Goal: Task Accomplishment & Management: Use online tool/utility

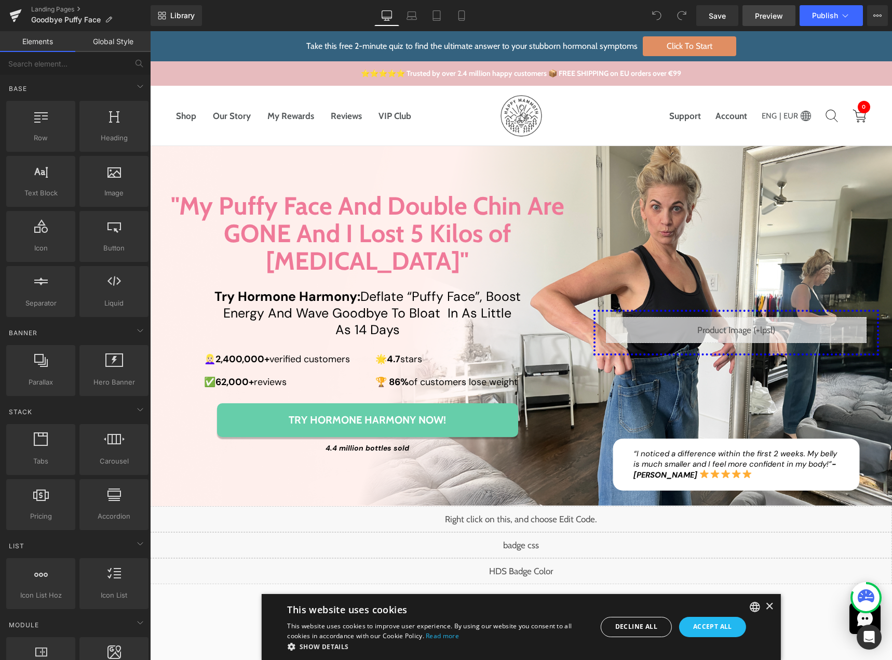
click at [762, 15] on span "Preview" at bounding box center [769, 15] width 28 height 11
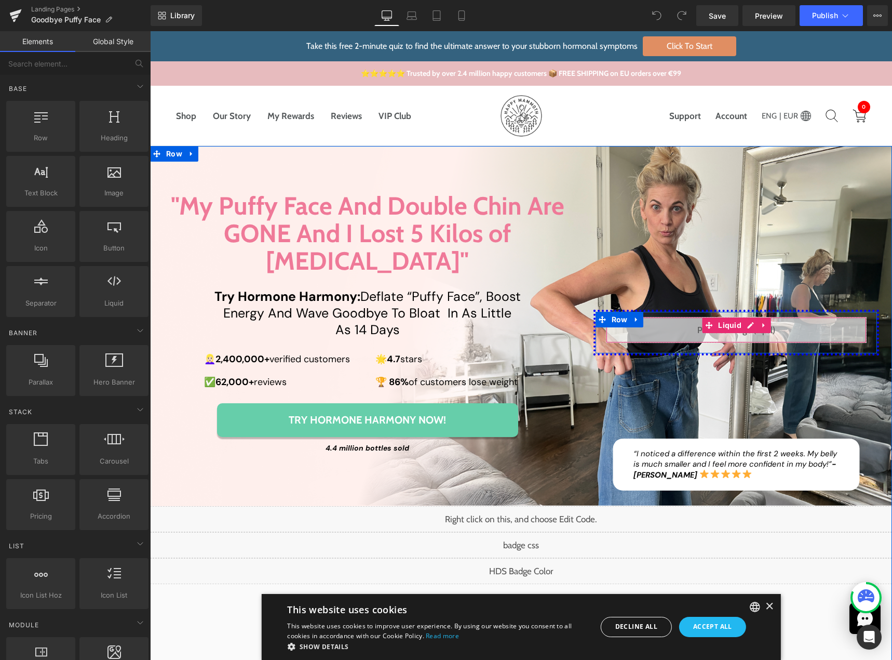
click at [745, 317] on div "Liquid" at bounding box center [736, 330] width 261 height 26
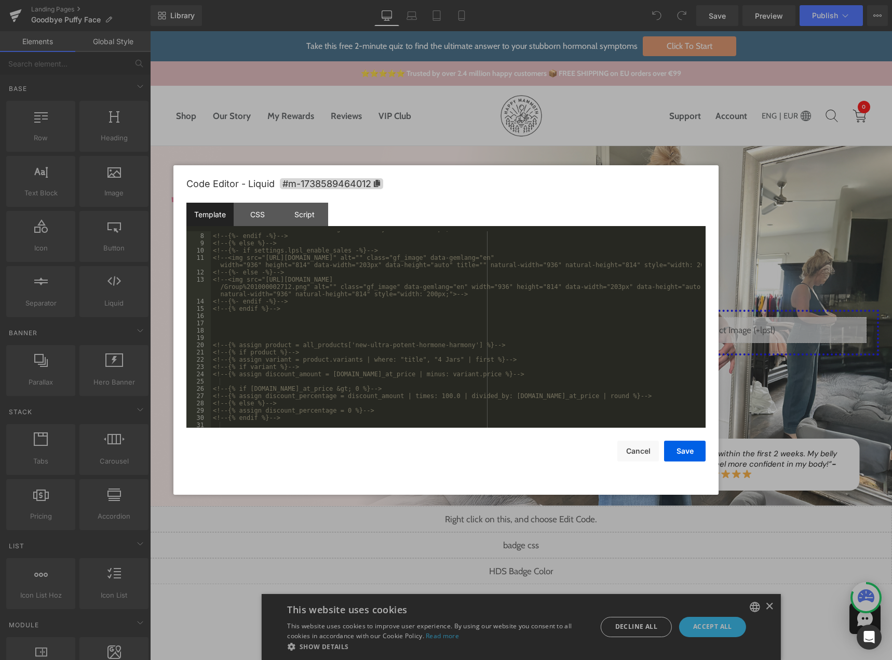
scroll to position [211, 0]
click at [280, 425] on div "<!-- {% if product %} --> <!-- {% assign variant = product.variants | where: "t…" at bounding box center [456, 336] width 491 height 211
paste textarea
click at [323, 408] on div "<!-- {% if [DOMAIN_NAME]_at_price &gt; 0 %} --> <!-- {% assign discount_percent…" at bounding box center [456, 336] width 491 height 211
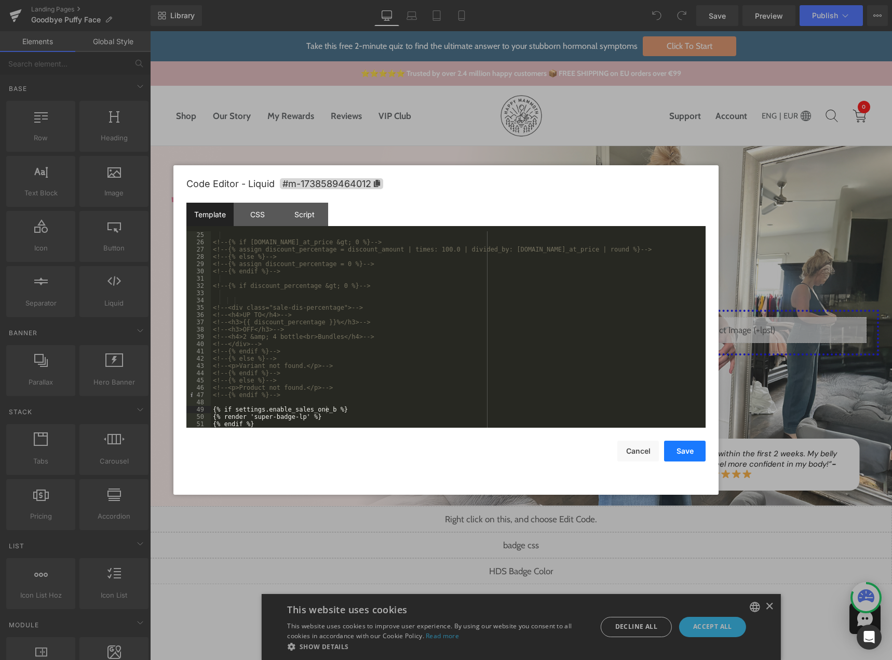
drag, startPoint x: 679, startPoint y: 455, endPoint x: 528, endPoint y: 425, distance: 154.0
click at [679, 455] on button "Save" at bounding box center [685, 450] width 42 height 21
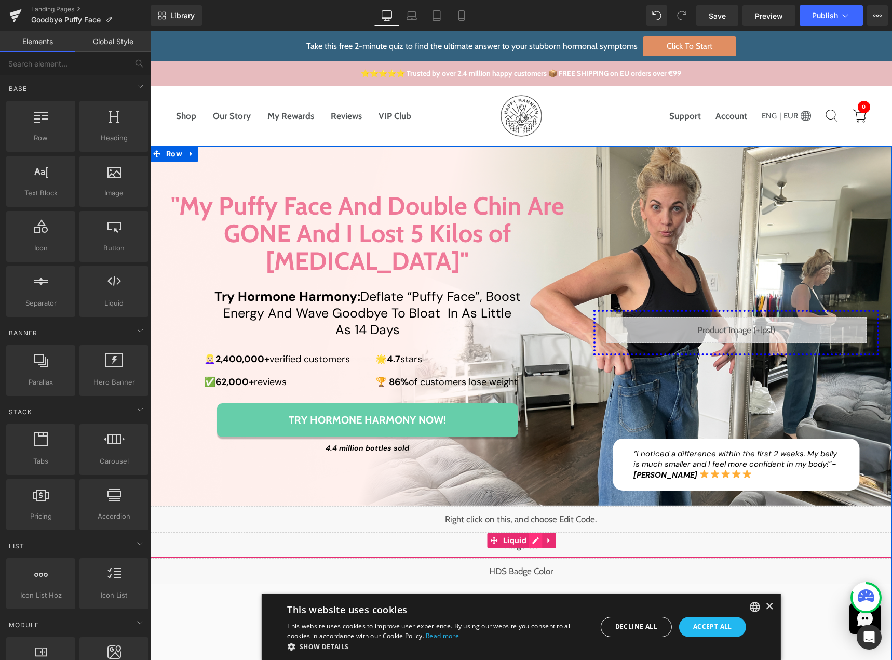
click at [529, 532] on div "Liquid" at bounding box center [521, 545] width 742 height 26
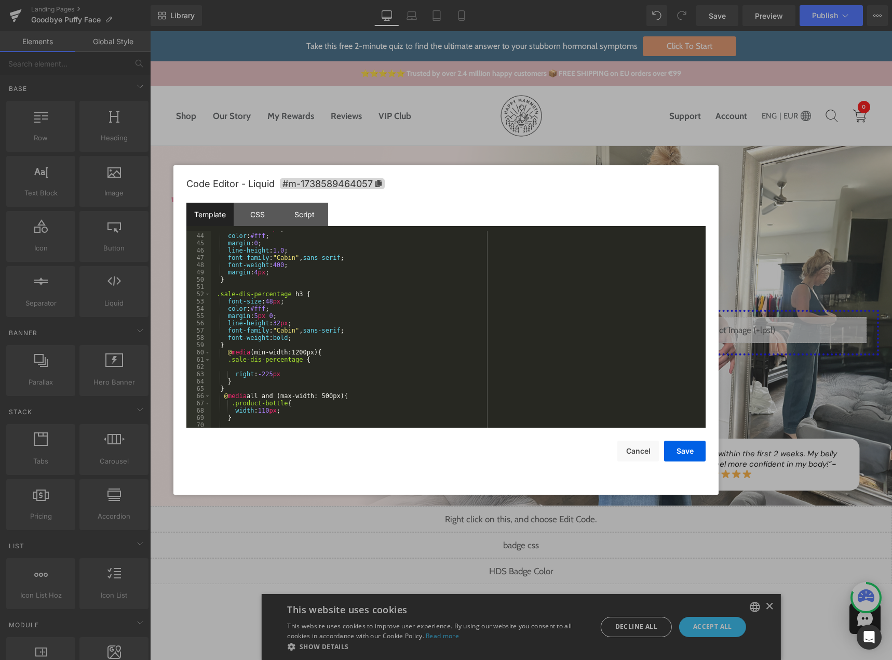
scroll to position [436, 0]
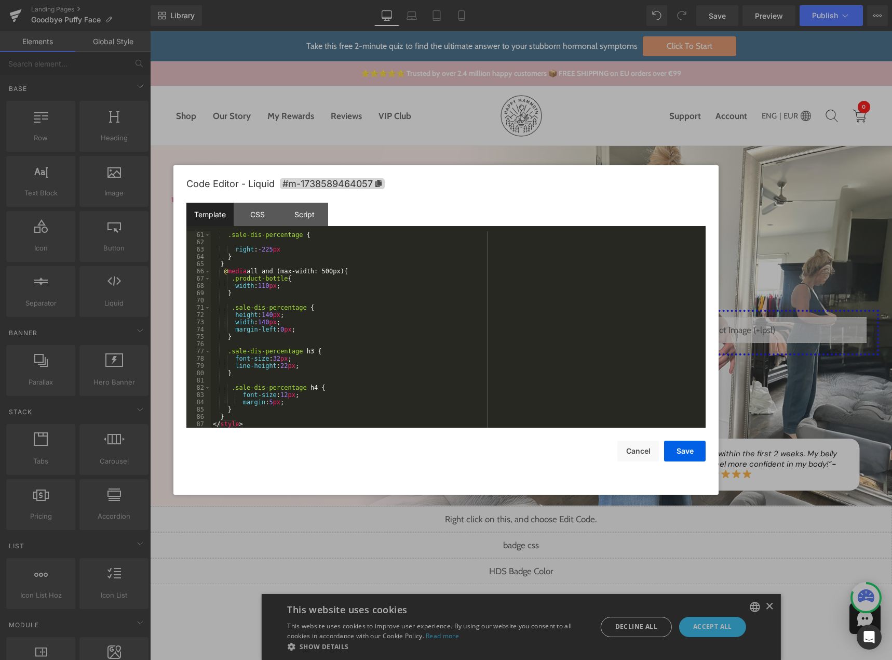
click at [263, 420] on div ".sale-dis-percentage { right : -225 px } } @ media all and (max-width: 500px) {…" at bounding box center [456, 336] width 491 height 211
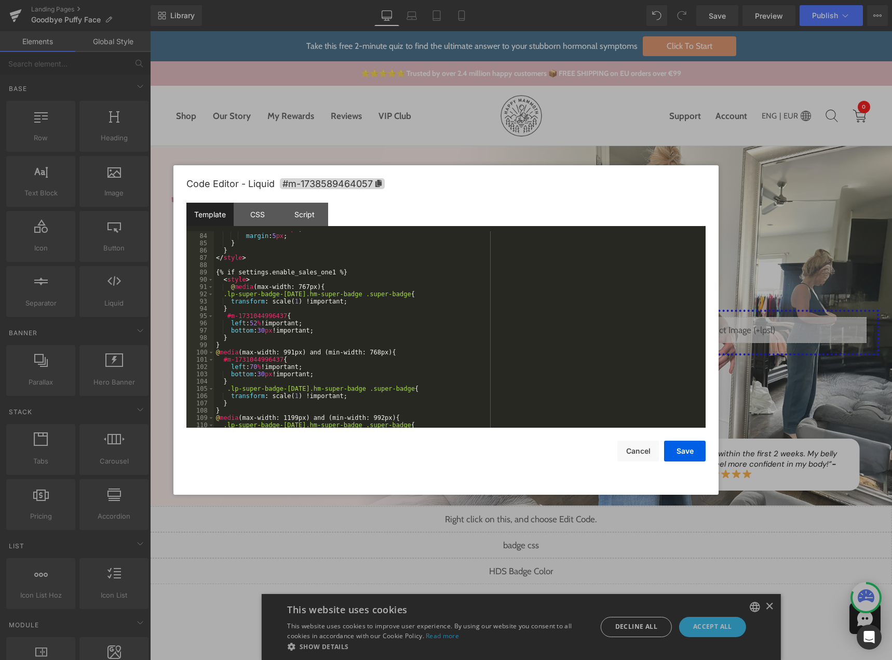
scroll to position [603, 0]
click at [324, 273] on div "font-size : 12 px ; margin : 5 px ; } } </ style > {% if settings.enable_sales_…" at bounding box center [458, 330] width 488 height 211
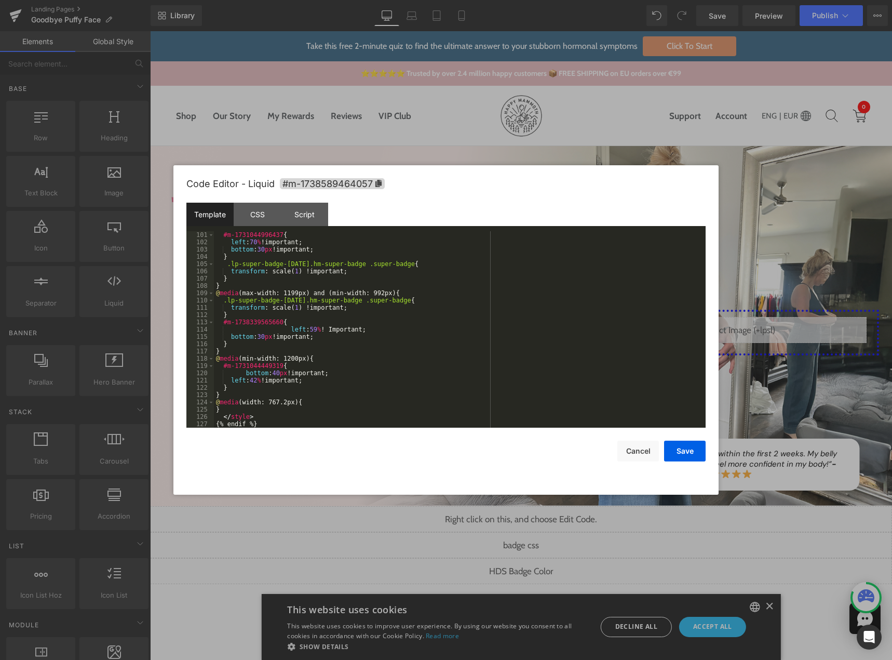
click at [426, 298] on div "#m-1731044996437 { left : 70 % !important; bottom : 30 px !important; } .lp-sup…" at bounding box center [458, 336] width 488 height 211
type input "m-1731044449319"
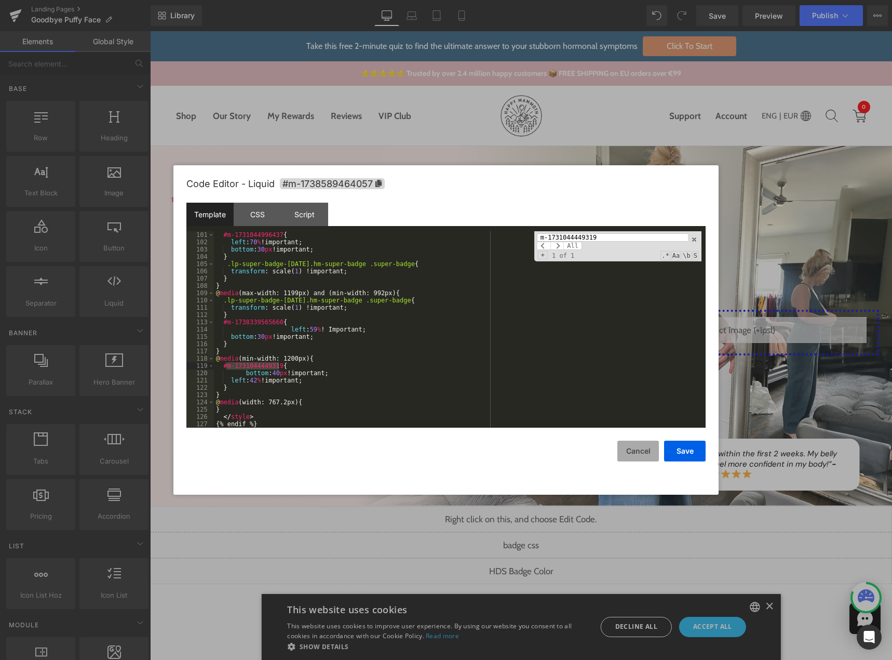
click at [657, 453] on button "Cancel" at bounding box center [639, 450] width 42 height 21
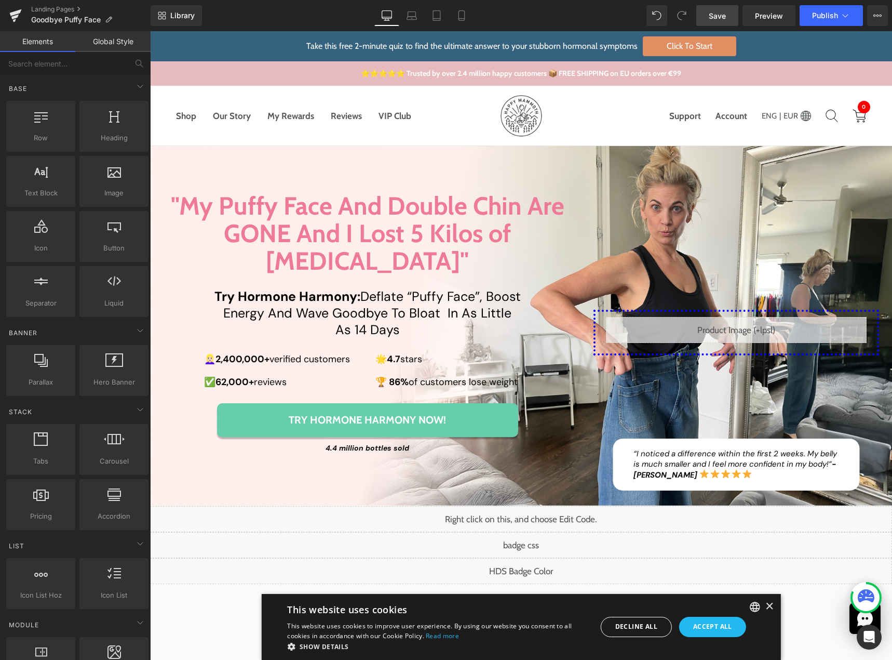
click at [720, 9] on link "Save" at bounding box center [718, 15] width 42 height 21
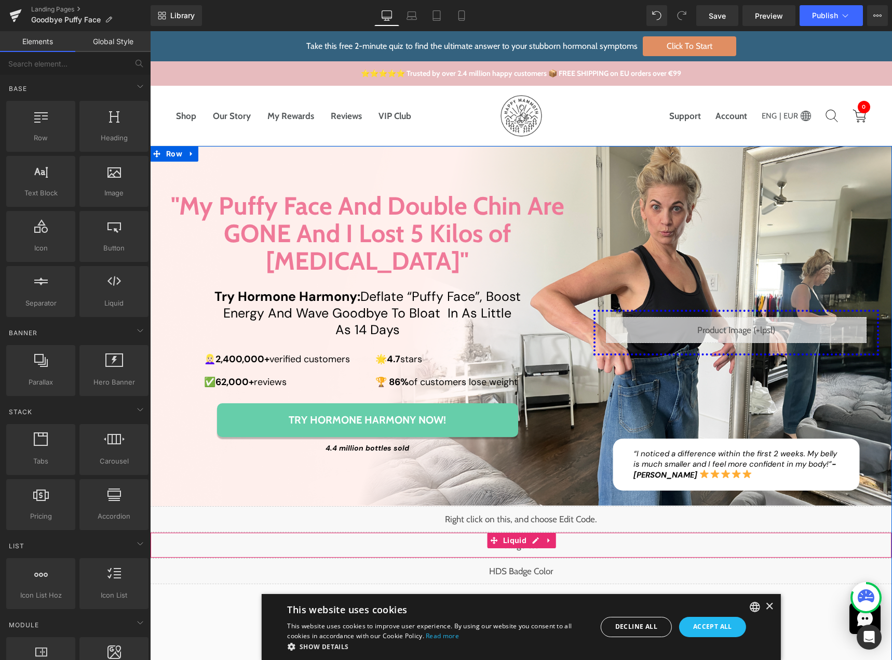
click at [533, 532] on div "Liquid" at bounding box center [521, 545] width 742 height 26
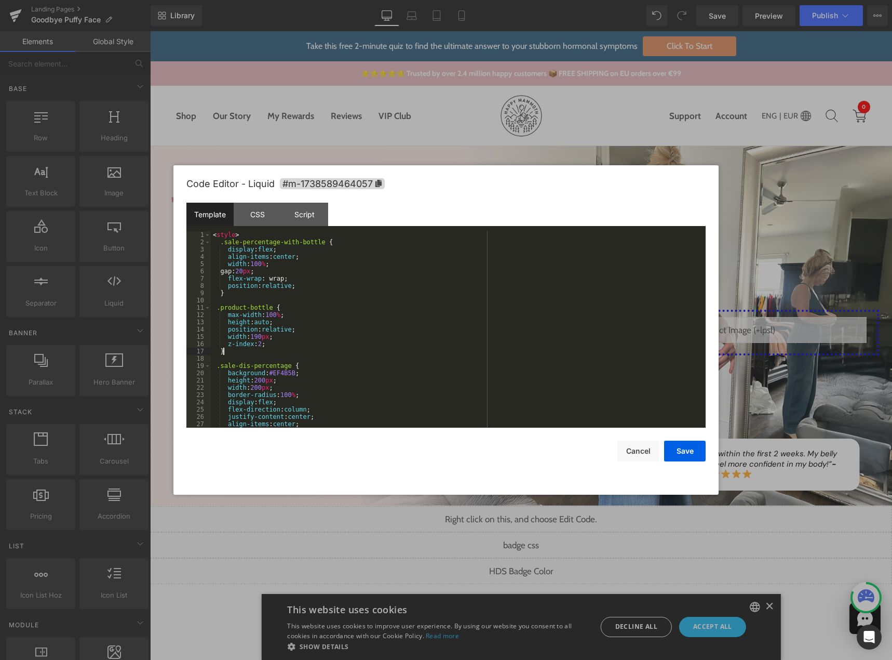
click at [374, 352] on div "< style > .sale-percentage-with-bottle { display : flex ; align-items : center …" at bounding box center [456, 336] width 491 height 211
type input "m-1731044449319"
drag, startPoint x: 641, startPoint y: 451, endPoint x: 474, endPoint y: 432, distance: 168.4
click at [641, 451] on button "Cancel" at bounding box center [639, 450] width 42 height 21
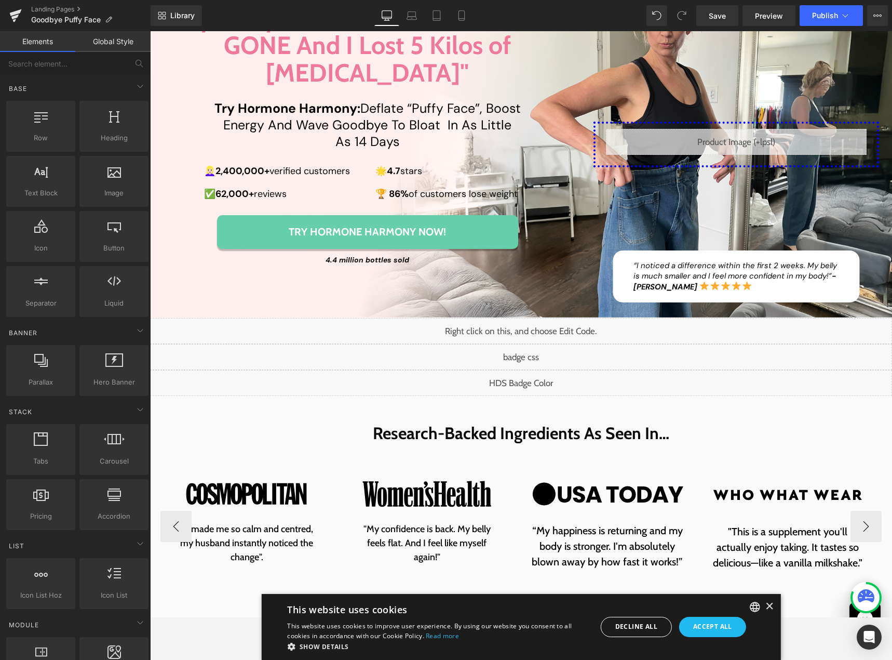
scroll to position [208, 0]
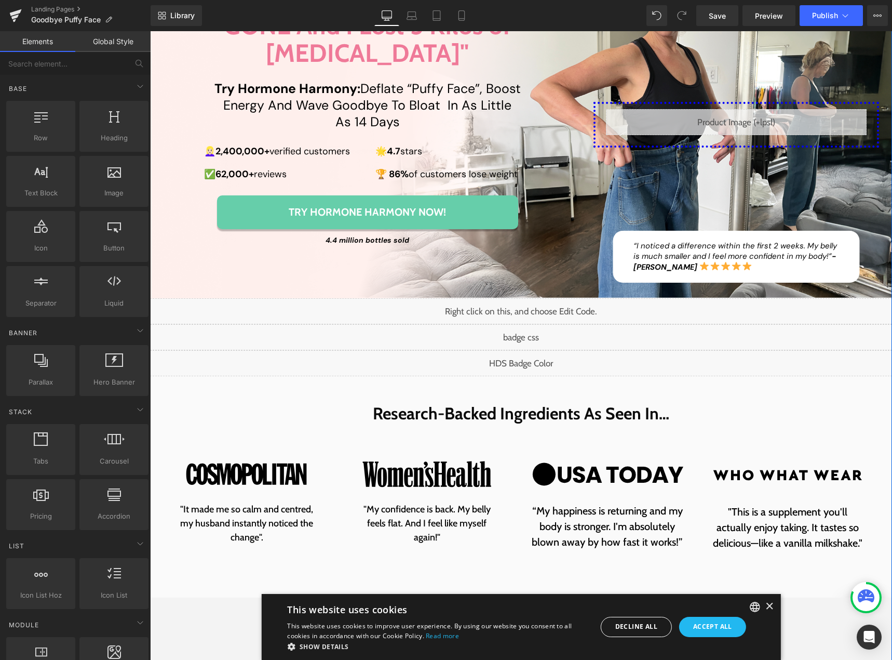
click at [529, 324] on div "Liquid" at bounding box center [521, 337] width 742 height 26
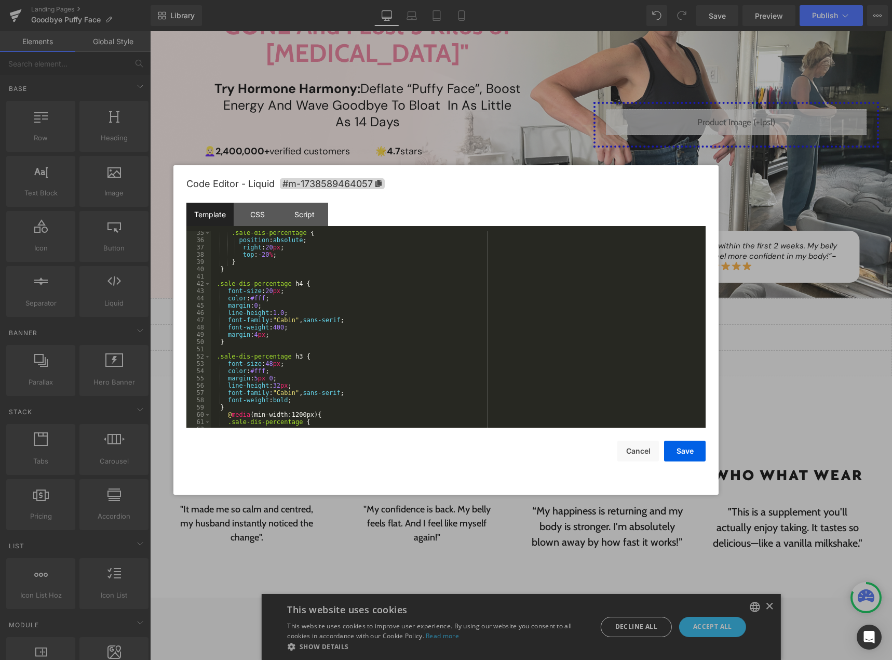
scroll to position [436, 0]
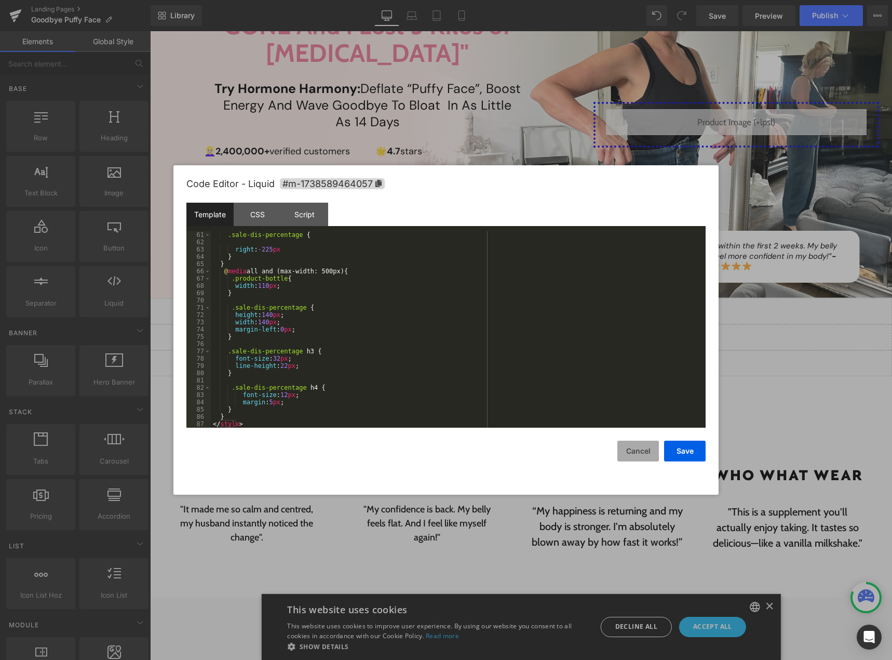
click at [639, 448] on button "Cancel" at bounding box center [639, 450] width 42 height 21
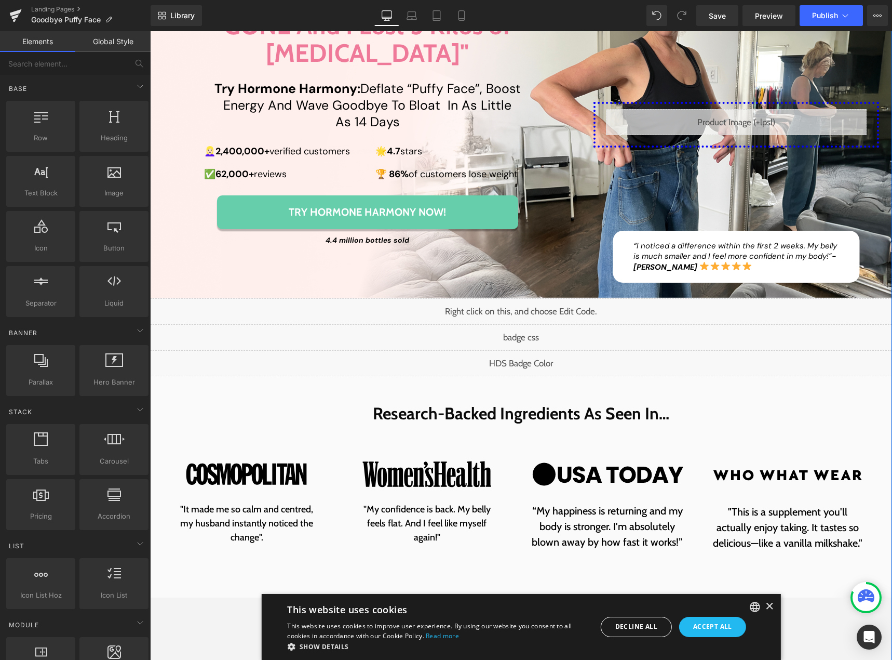
click at [534, 324] on div "Liquid" at bounding box center [521, 337] width 742 height 26
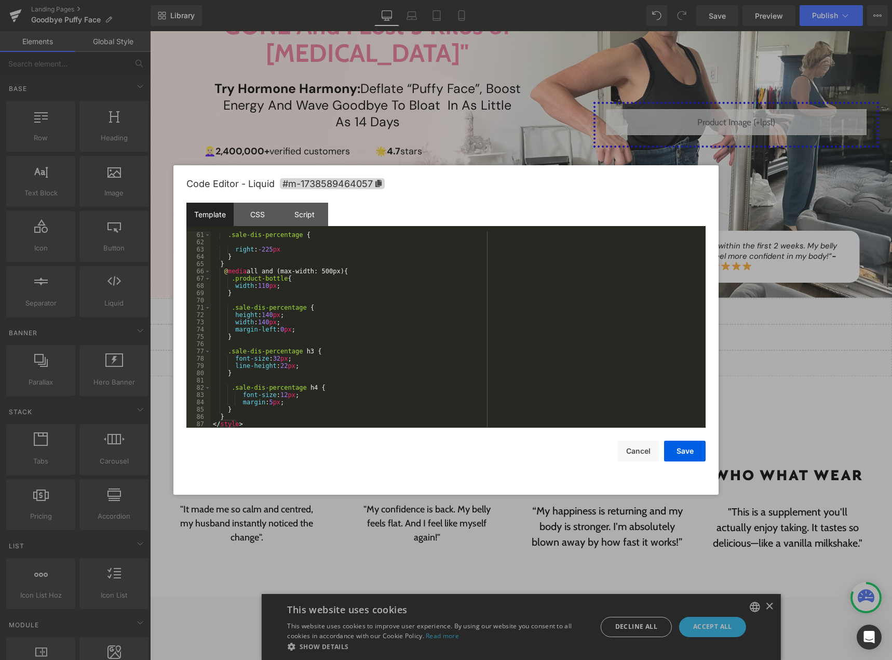
click at [268, 422] on div ".sale-dis-percentage { right : -225 px } } @ media all and (max-width: 500px) {…" at bounding box center [456, 336] width 491 height 211
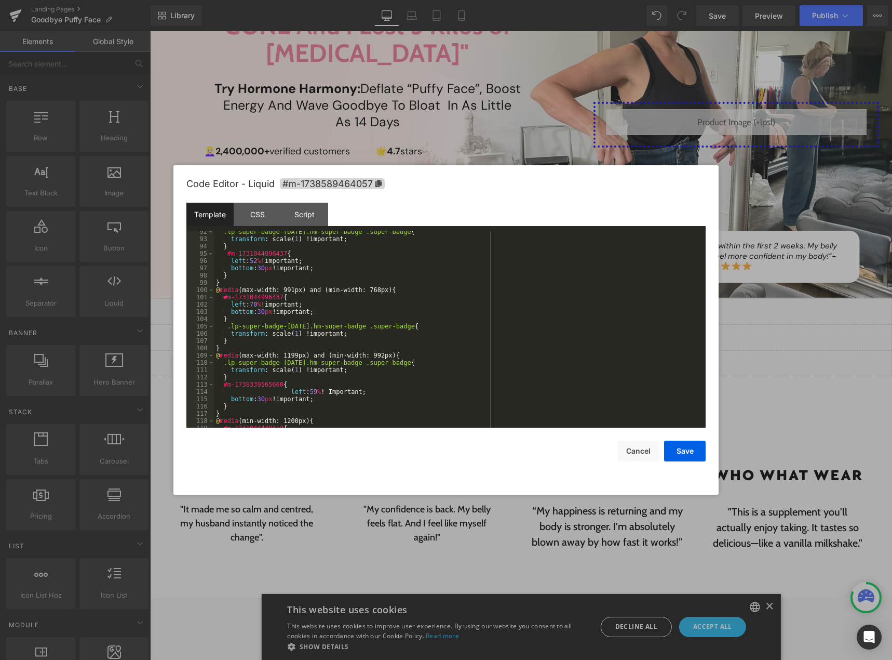
scroll to position [603, 0]
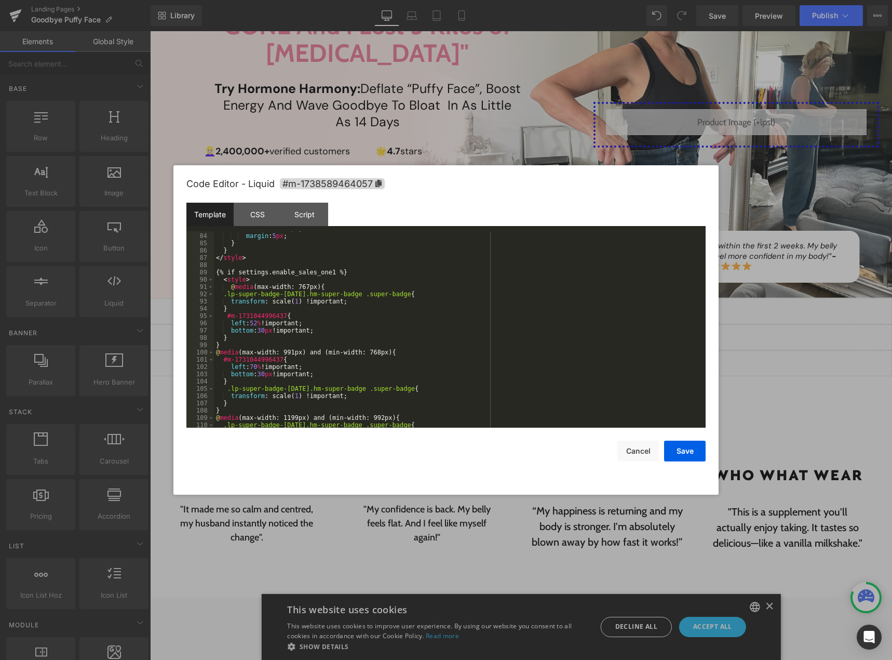
click at [455, 290] on div "font-size : 12 px ; margin : 5 px ; } } </ style > {% if settings.enable_sales_…" at bounding box center [458, 330] width 488 height 211
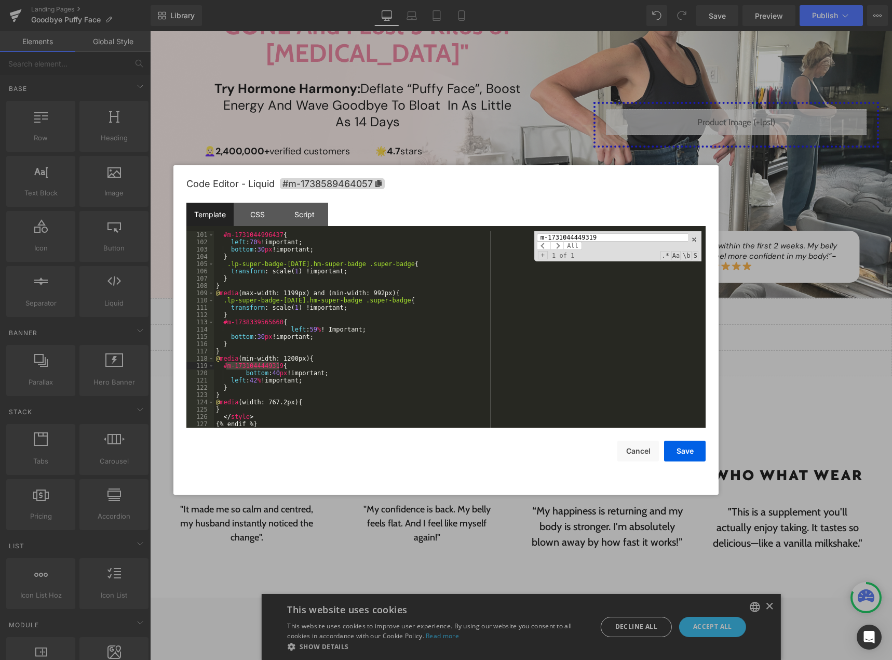
type input "m-1731044449319"
click at [544, 255] on span "+" at bounding box center [543, 255] width 10 height 8
click at [556, 253] on input at bounding box center [618, 256] width 162 height 8
paste input "m-1738589464012"
type input "m-1738589464012"
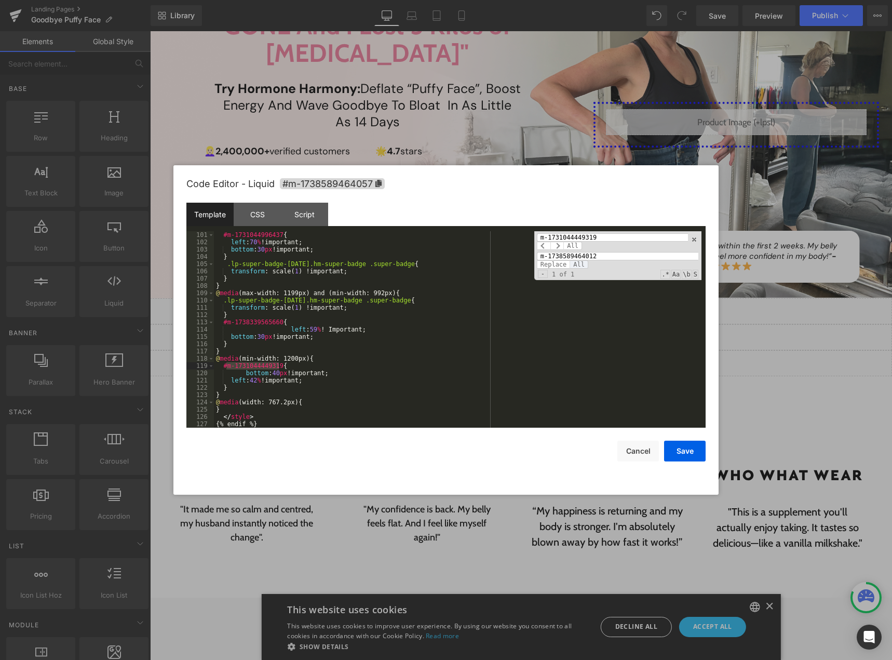
click at [577, 262] on span "All" at bounding box center [579, 264] width 19 height 8
click at [678, 449] on button "Save" at bounding box center [685, 450] width 42 height 21
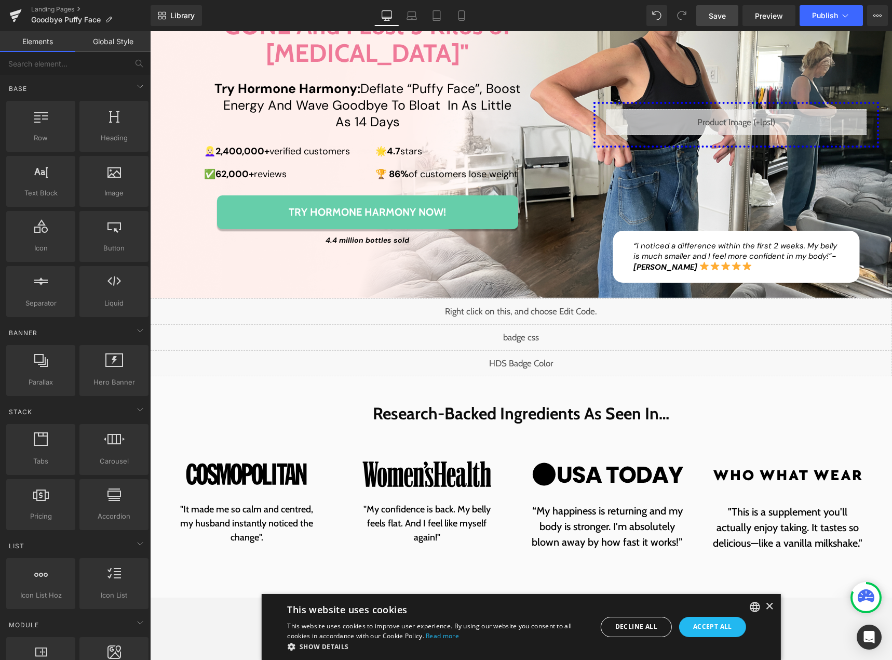
click at [718, 11] on span "Save" at bounding box center [717, 15] width 17 height 11
click at [532, 324] on div "Liquid" at bounding box center [521, 337] width 742 height 26
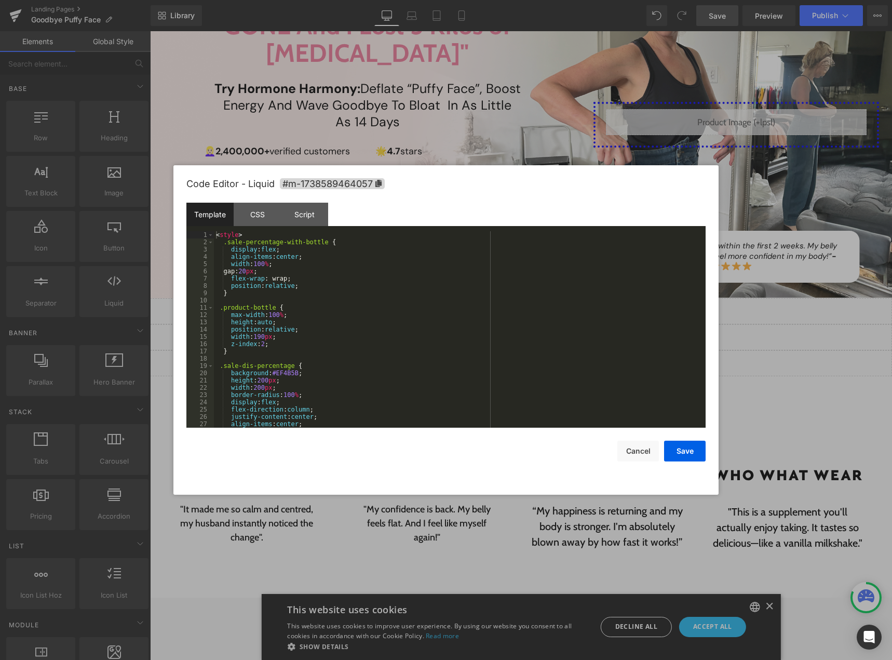
click at [499, 334] on div "< style > .sale-percentage-with-bottle { display : flex ; align-items : center …" at bounding box center [458, 336] width 488 height 211
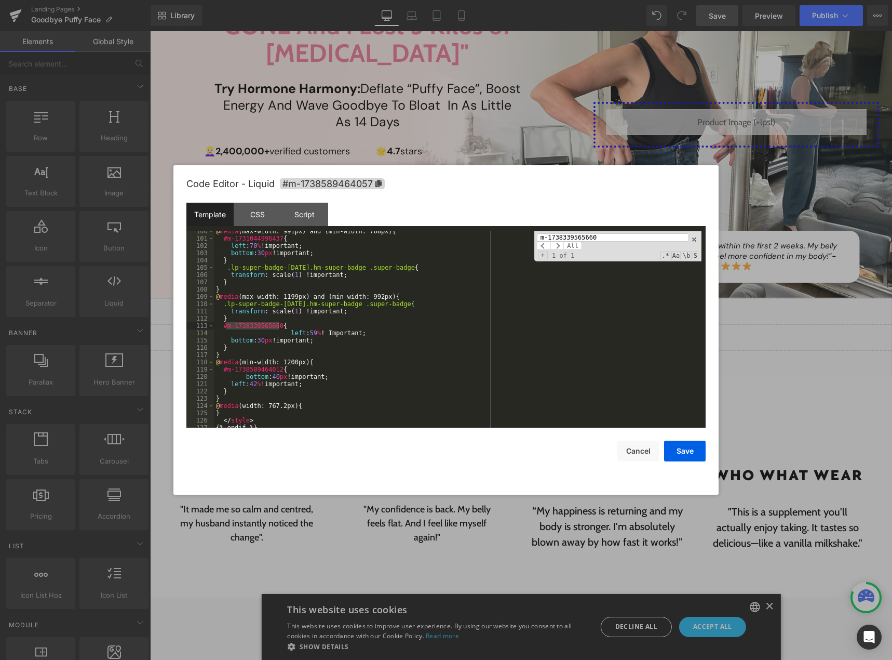
type input "m-1738339565660"
click at [624, 447] on button "Cancel" at bounding box center [639, 450] width 42 height 21
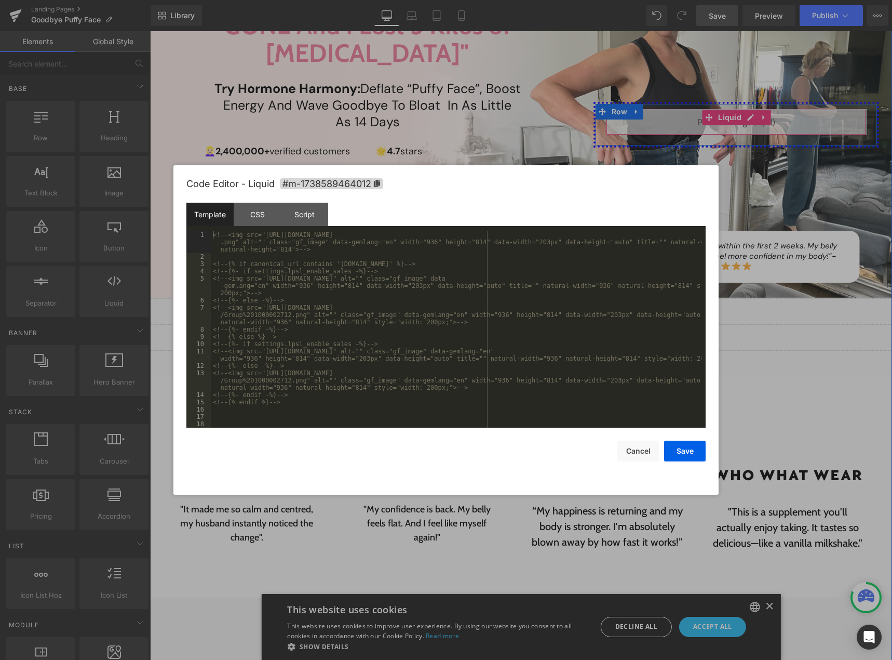
click at [748, 109] on div "Liquid" at bounding box center [736, 122] width 261 height 26
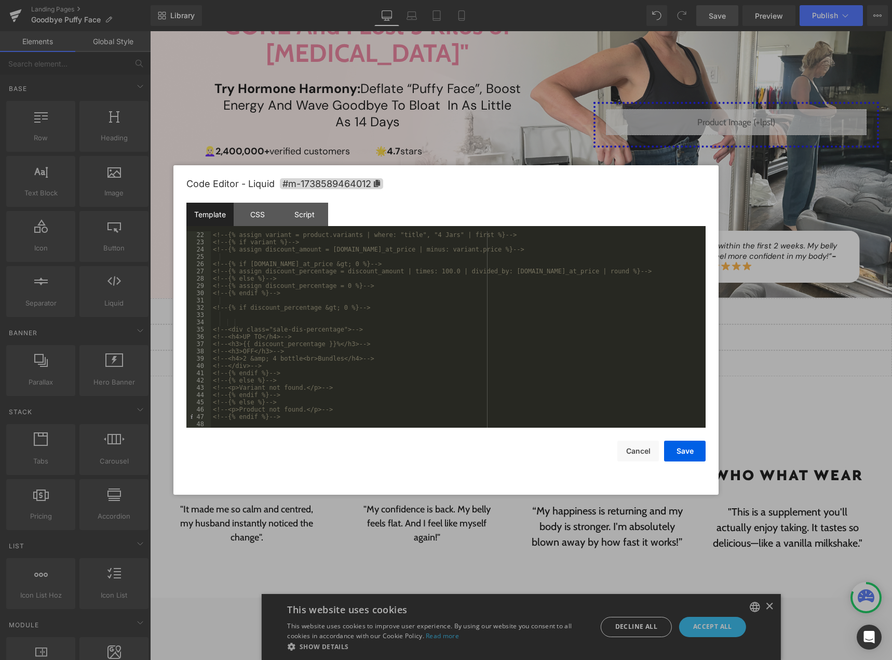
scroll to position [240, 0]
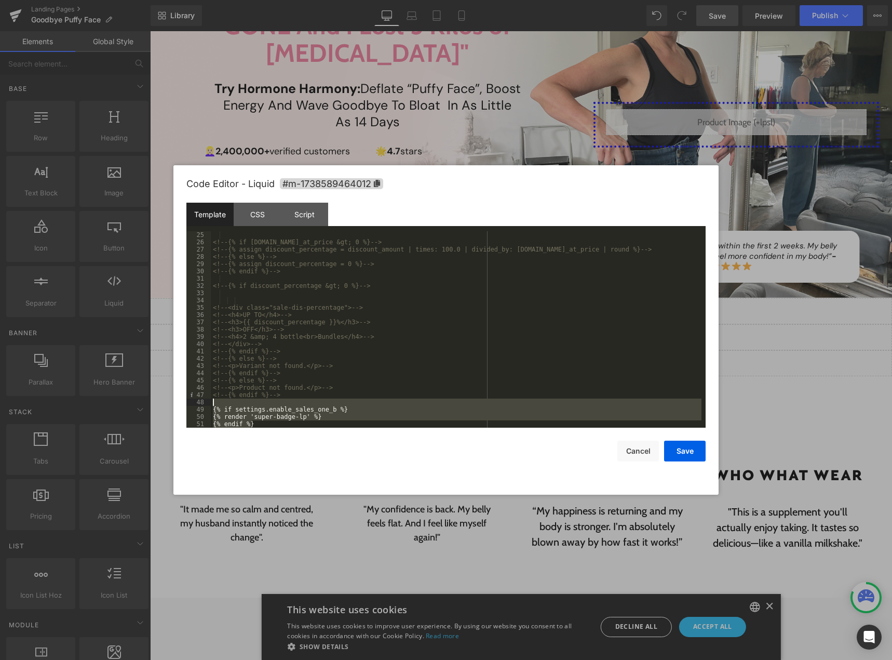
drag, startPoint x: 252, startPoint y: 423, endPoint x: 193, endPoint y: 401, distance: 63.6
click at [193, 401] on pre "25 26 27 28 29 30 31 32 33 34 35 36 37 38 39 40 41 42 43 44 45 46 47 48 49 50 5…" at bounding box center [445, 329] width 519 height 196
click at [630, 445] on button "Cancel" at bounding box center [639, 450] width 42 height 21
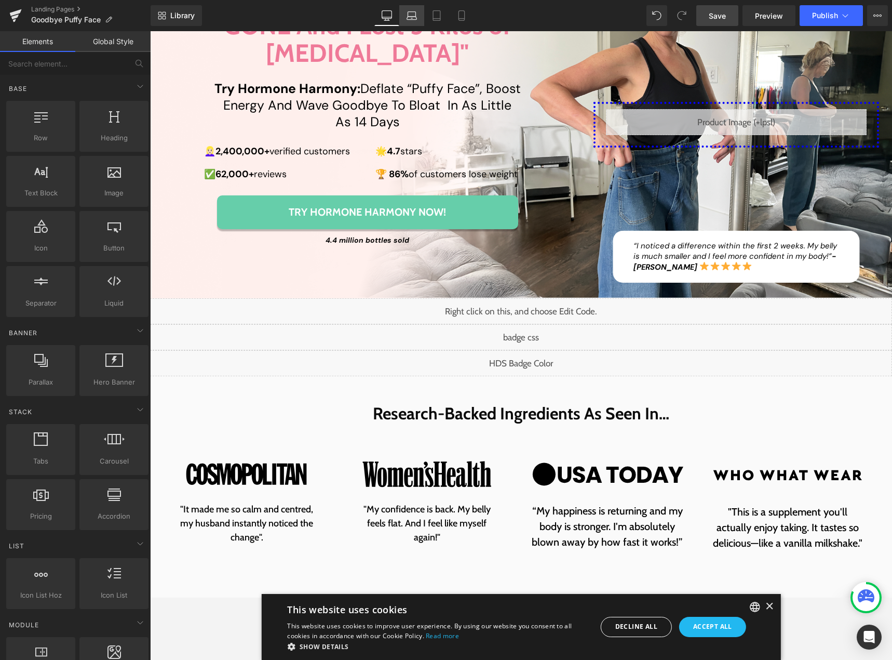
click at [413, 14] on icon at bounding box center [412, 15] width 10 height 10
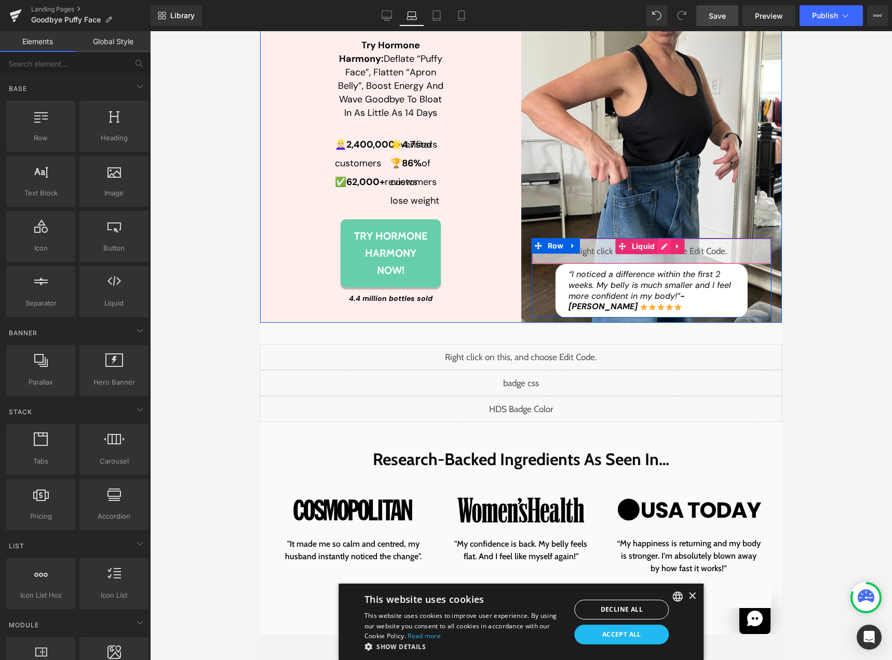
click at [659, 264] on div "Liquid" at bounding box center [652, 251] width 240 height 26
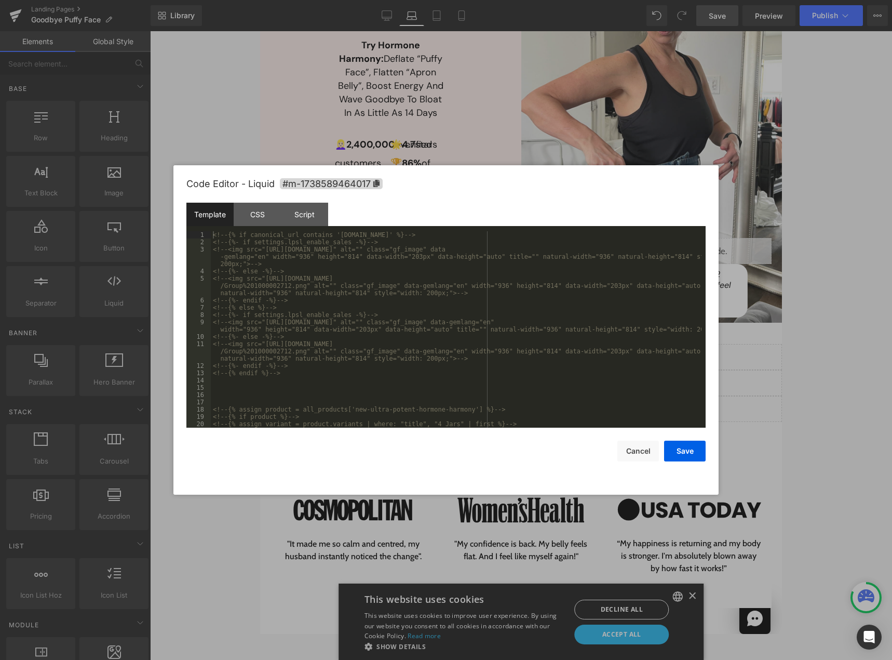
scroll to position [182, 0]
click at [331, 423] on div "<!-- {% if product %} --> <!-- {% assign variant = product.variants | where: "t…" at bounding box center [456, 336] width 491 height 211
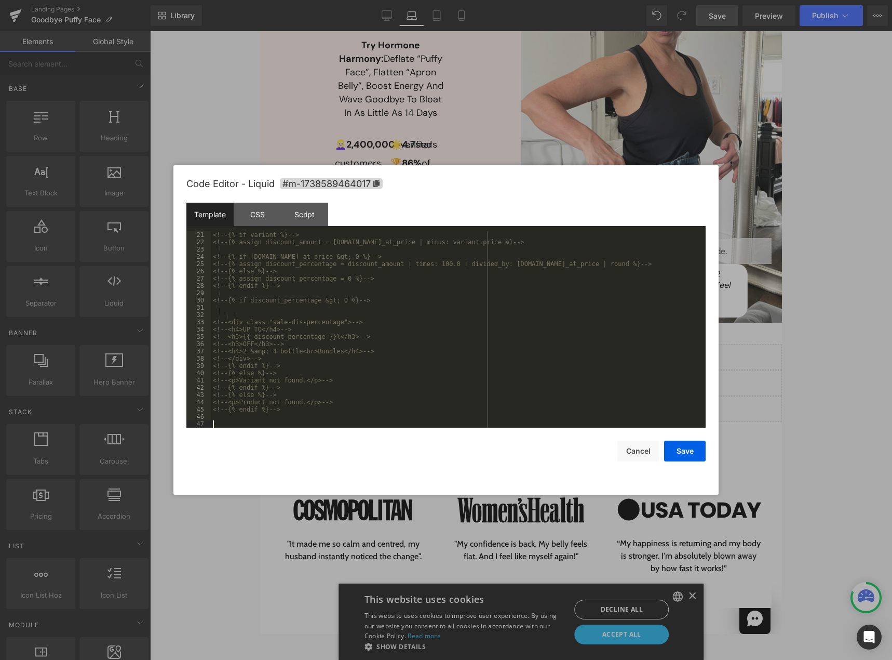
scroll to position [218, 0]
click at [678, 444] on button "Save" at bounding box center [685, 450] width 42 height 21
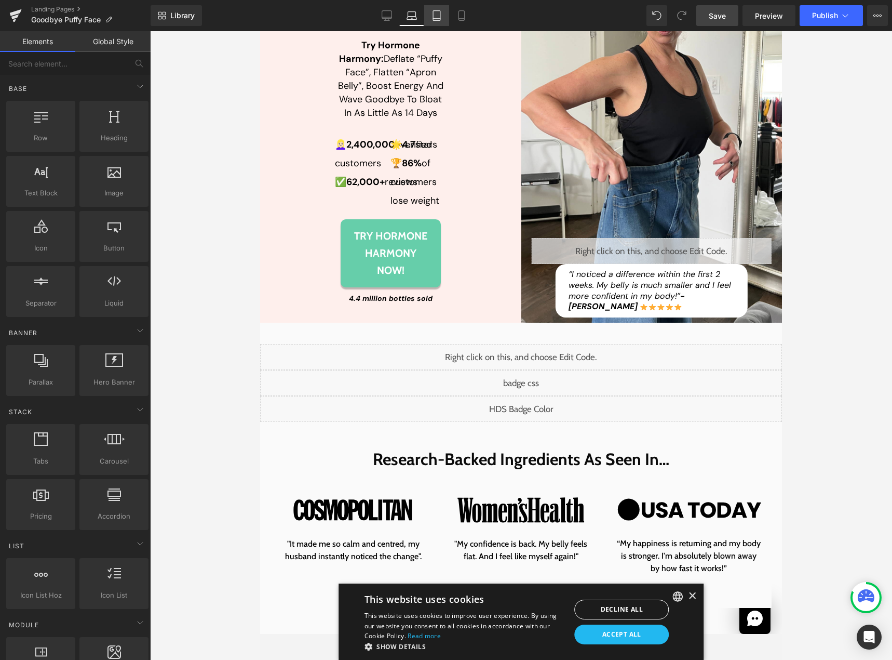
click at [437, 20] on icon at bounding box center [436, 16] width 7 height 10
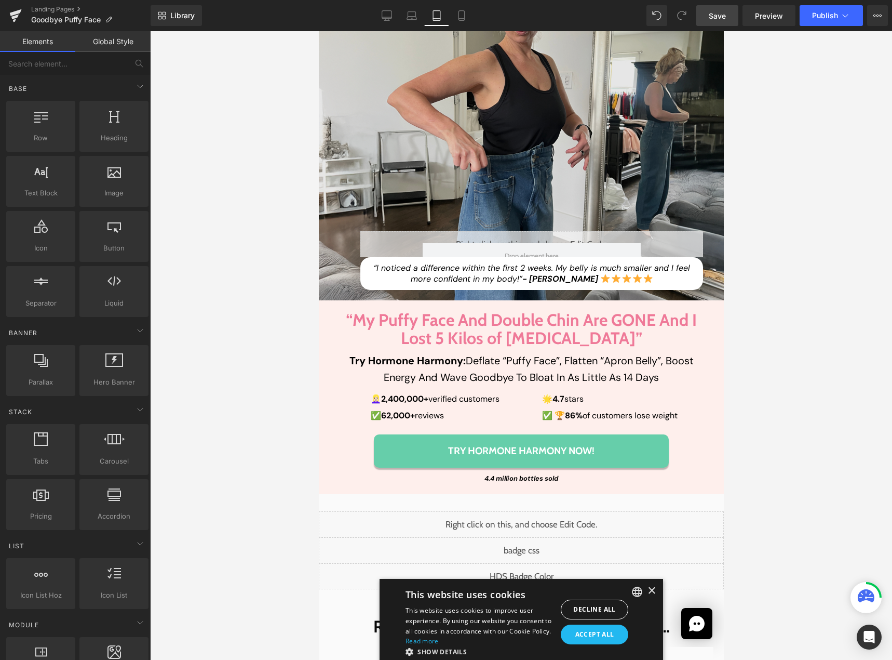
scroll to position [123, 0]
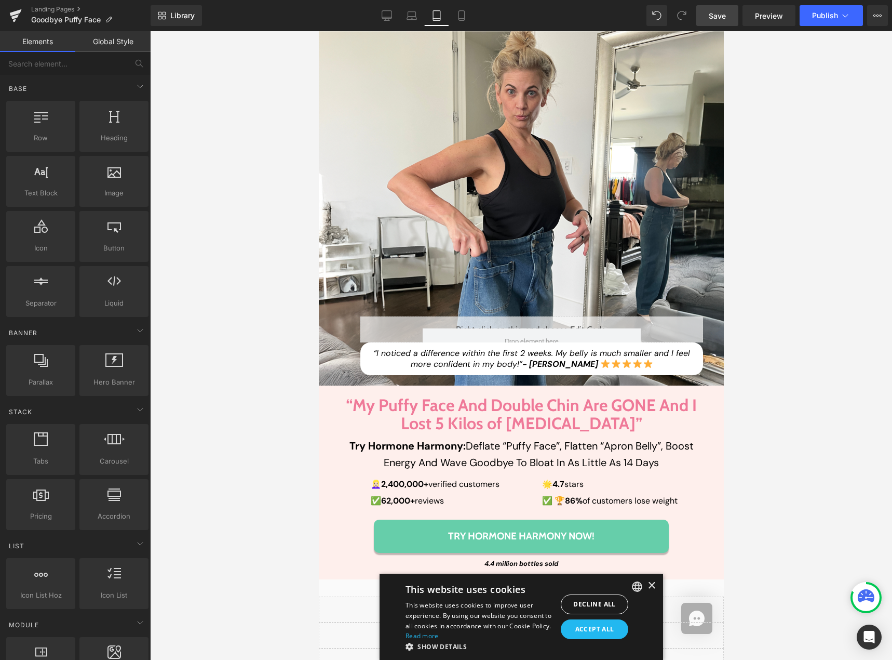
drag, startPoint x: 799, startPoint y: 335, endPoint x: 763, endPoint y: 336, distance: 35.9
click at [799, 333] on div at bounding box center [521, 345] width 742 height 628
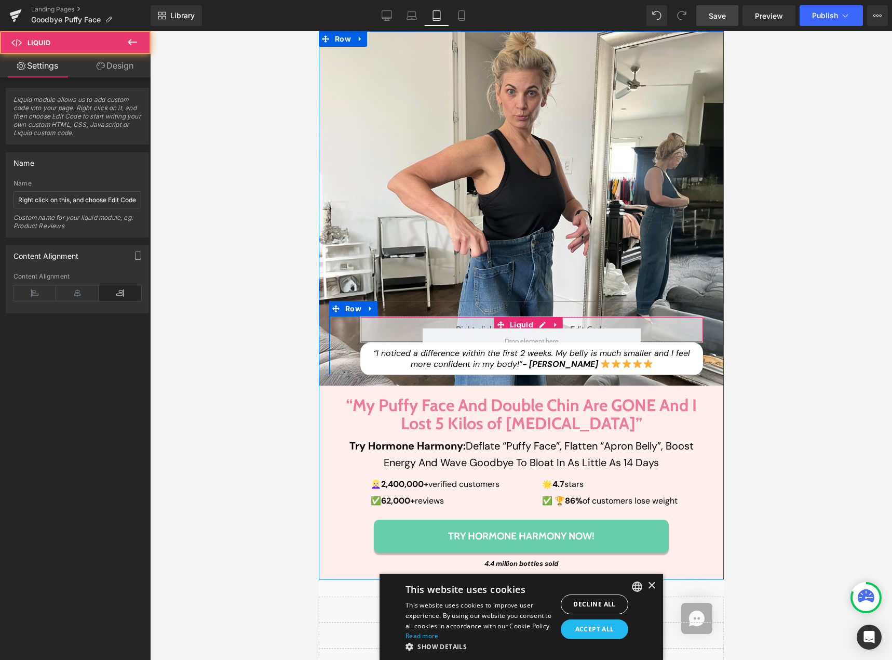
click at [672, 320] on div "Liquid" at bounding box center [531, 329] width 343 height 26
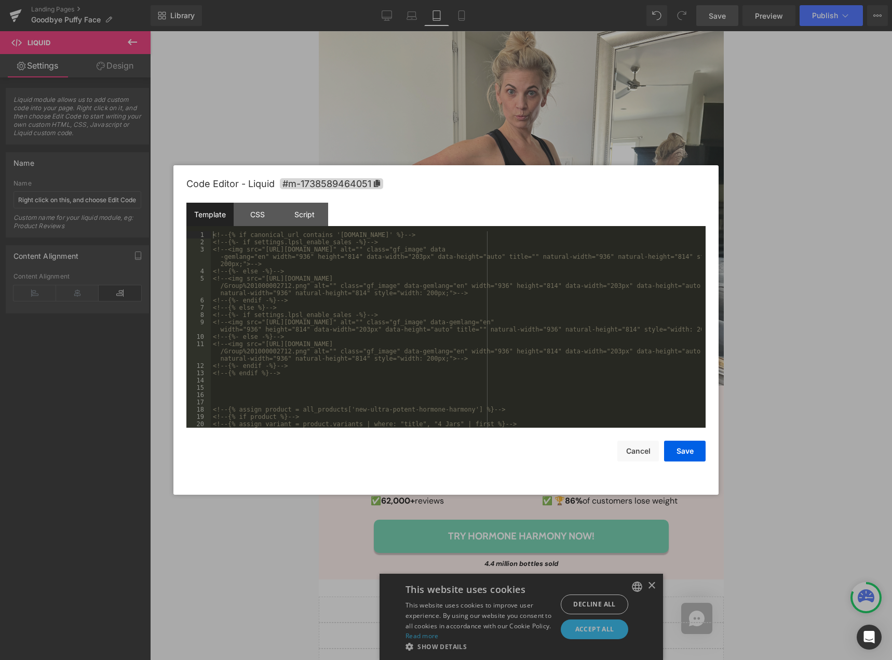
click at [660, 0] on div "You are previewing how the will restyle your page. You can not edit Elements in…" at bounding box center [446, 0] width 892 height 0
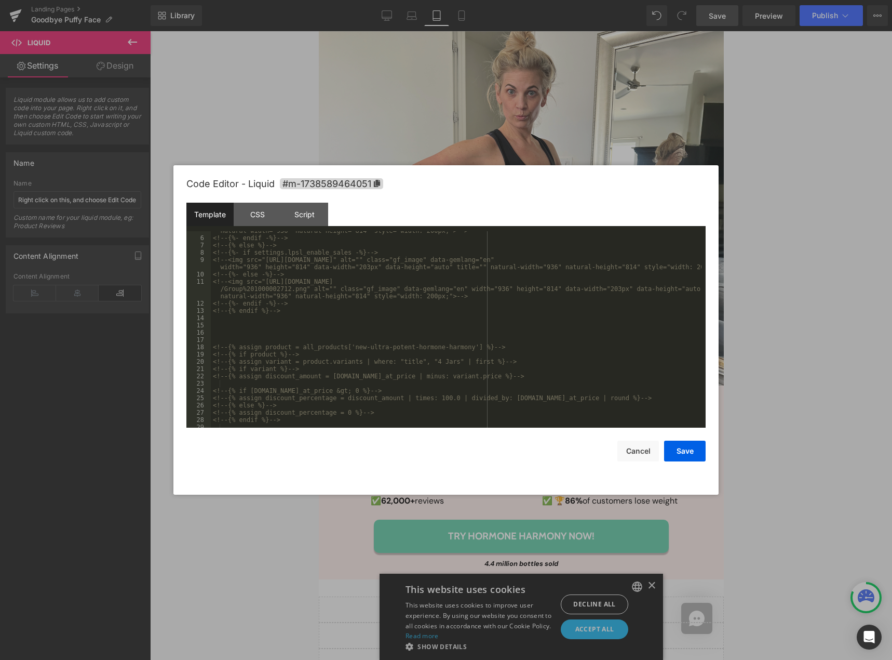
scroll to position [182, 0]
click at [407, 419] on div "<!-- {% if product %} --> <!-- {% assign variant = product.variants | where: "t…" at bounding box center [456, 336] width 491 height 211
click at [407, 422] on div "<!-- {% if product %} --> <!-- {% assign variant = product.variants | where: "t…" at bounding box center [456, 336] width 491 height 211
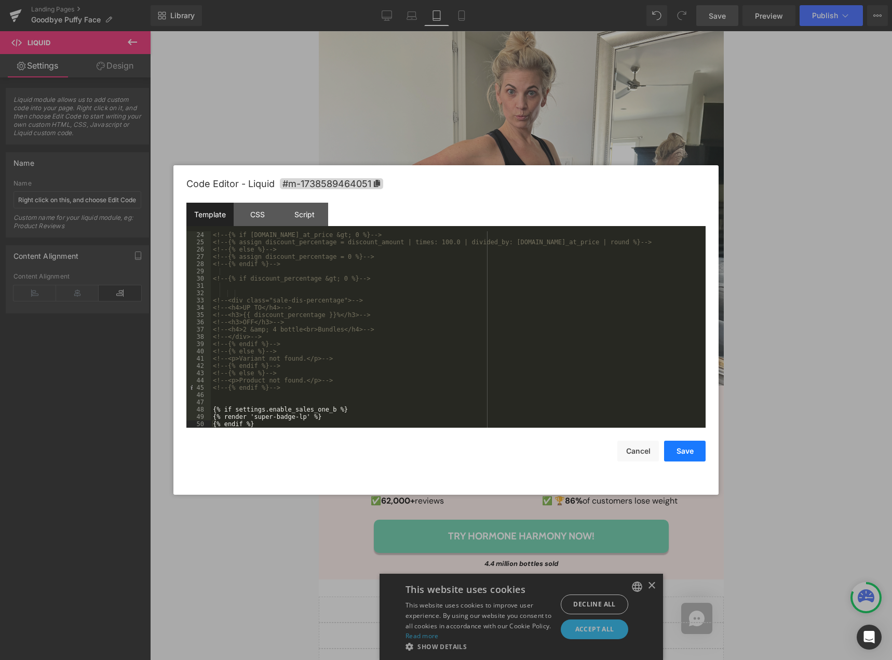
click at [680, 451] on button "Save" at bounding box center [685, 450] width 42 height 21
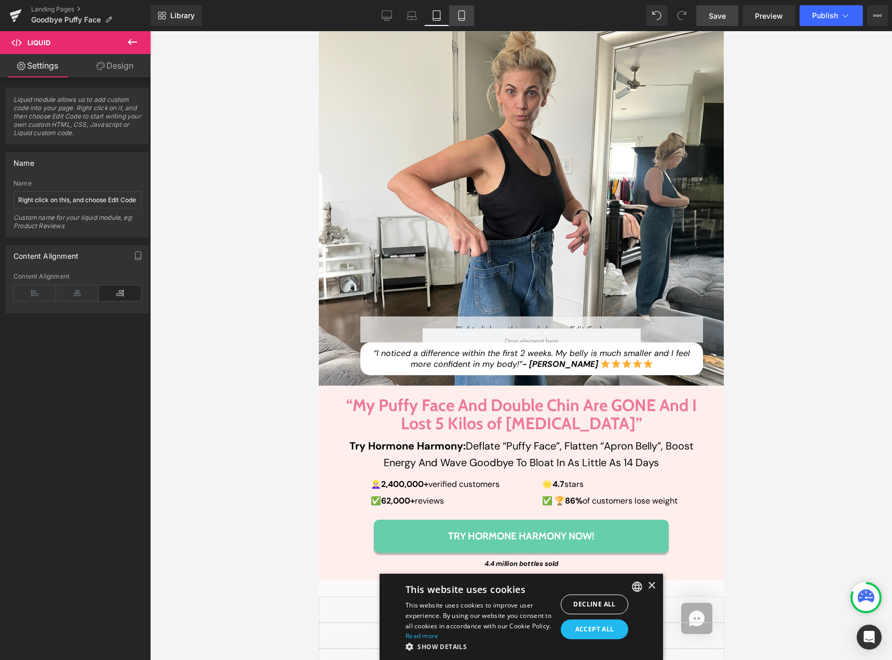
click at [463, 17] on icon at bounding box center [462, 15] width 10 height 10
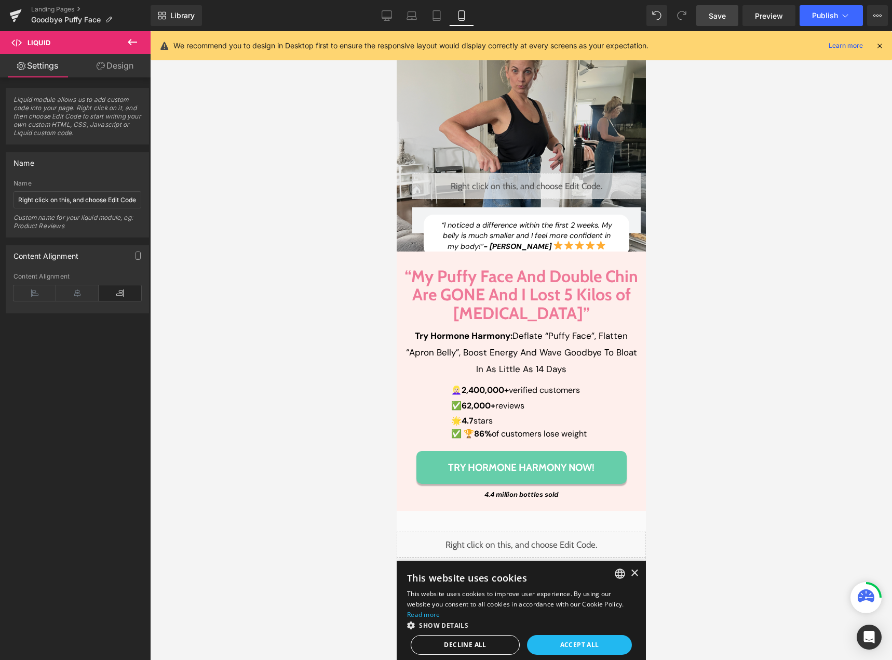
scroll to position [0, 0]
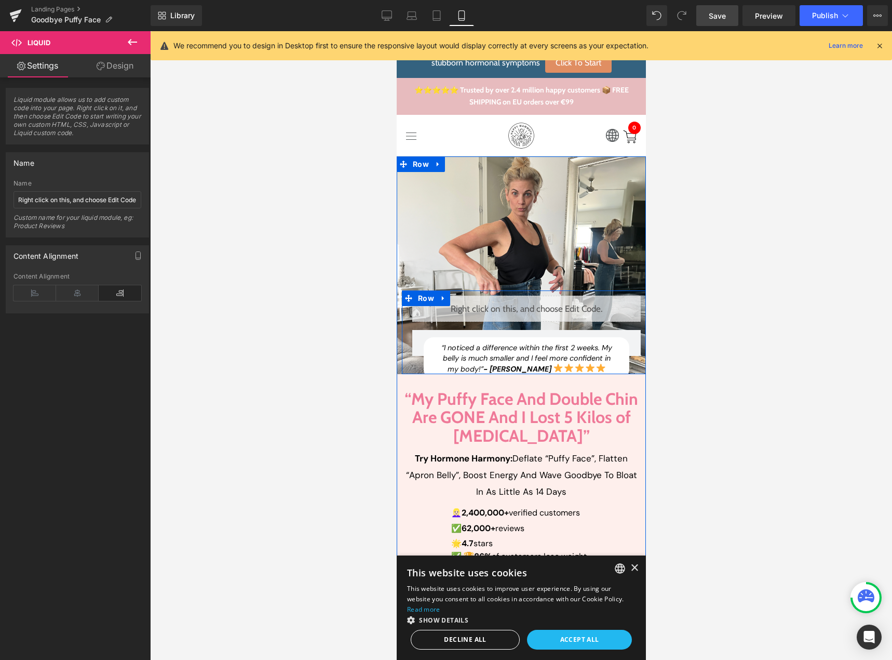
click at [536, 296] on div "Liquid" at bounding box center [526, 309] width 229 height 26
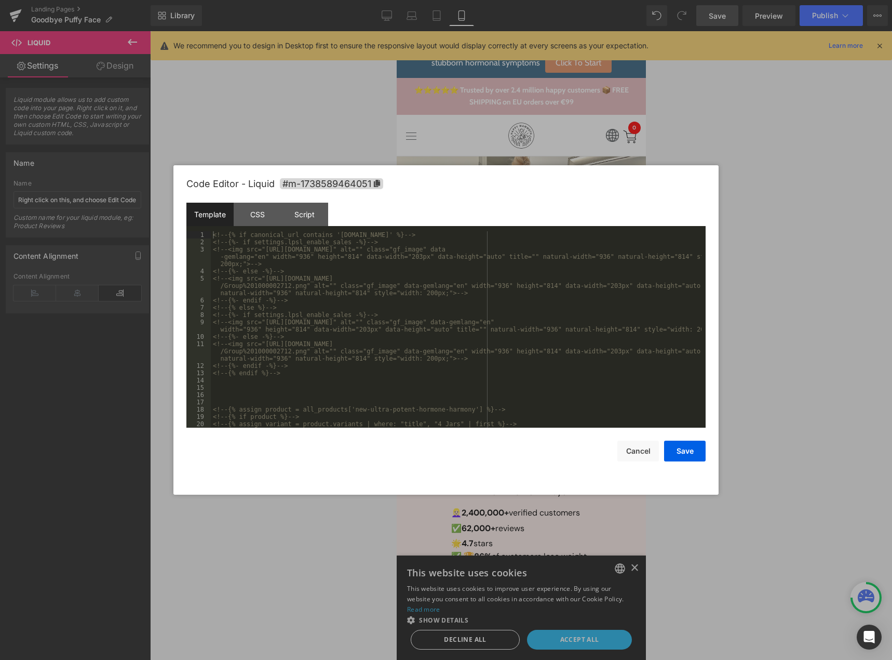
scroll to position [218, 0]
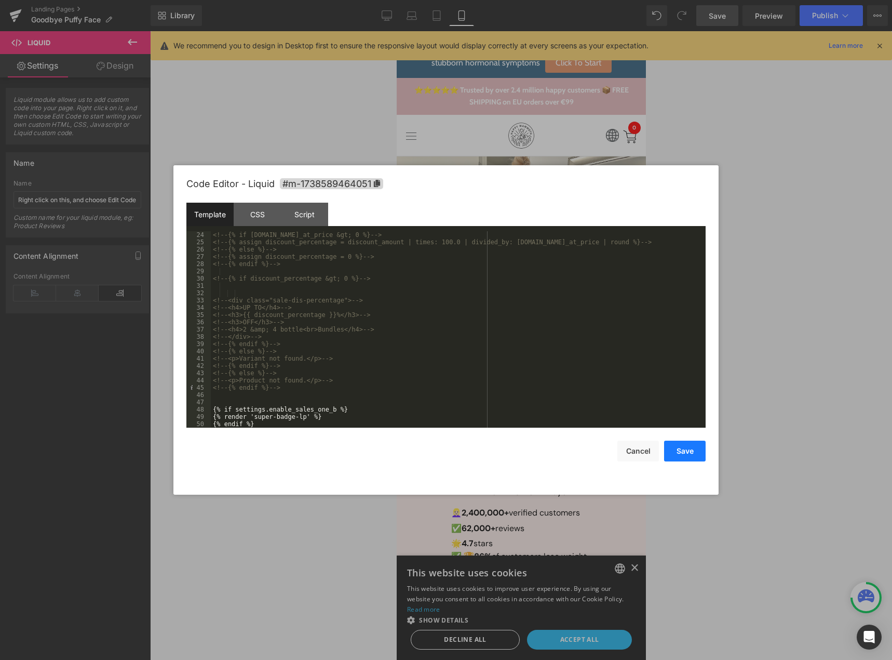
click at [676, 449] on button "Save" at bounding box center [685, 450] width 42 height 21
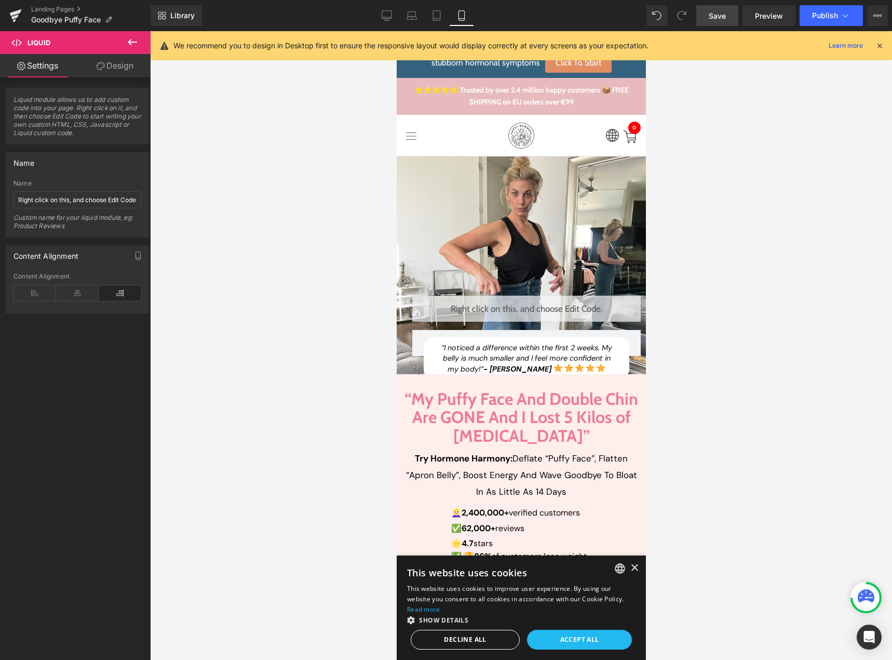
click at [727, 12] on link "Save" at bounding box center [718, 15] width 42 height 21
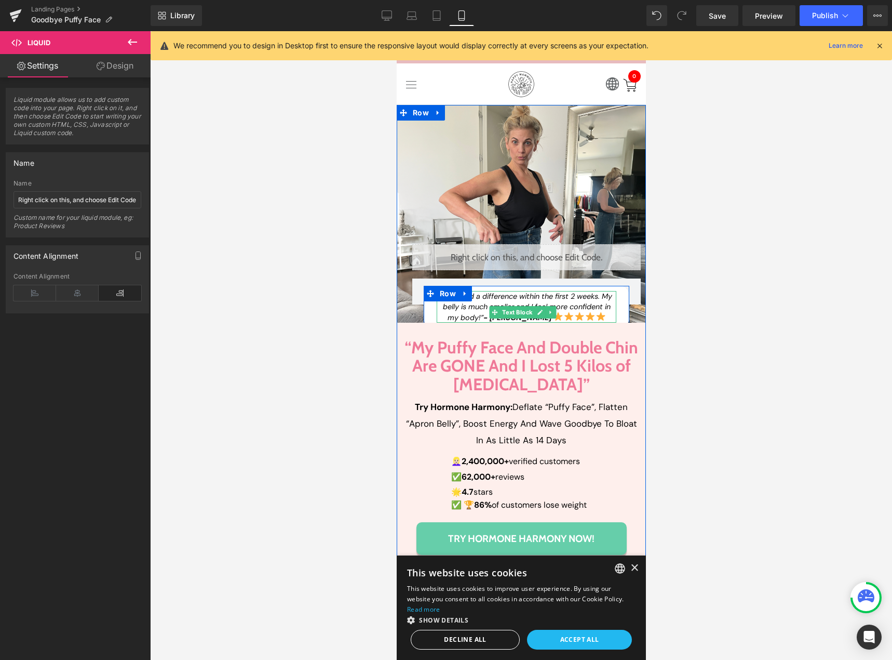
scroll to position [52, 0]
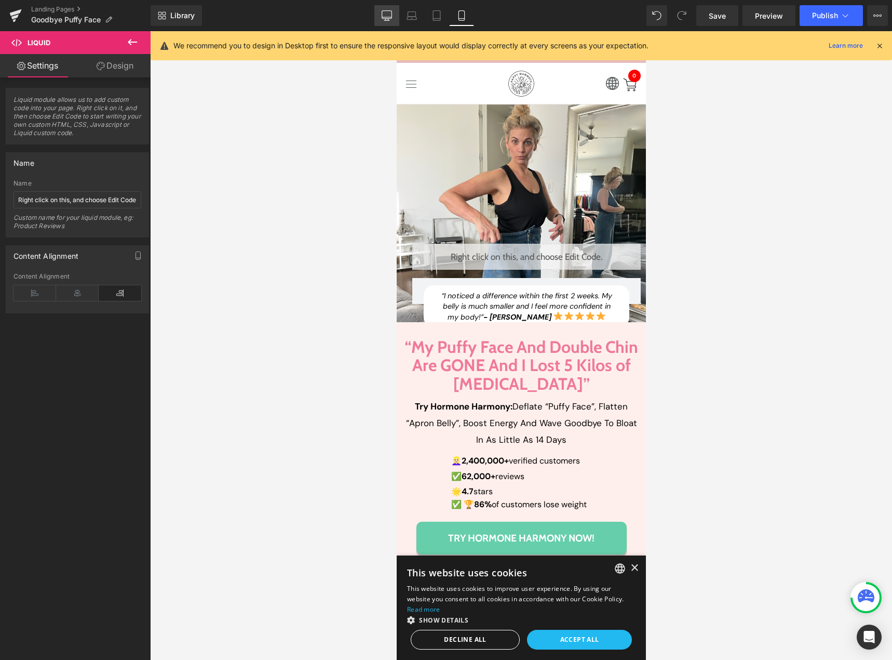
click at [385, 15] on icon at bounding box center [387, 15] width 10 height 10
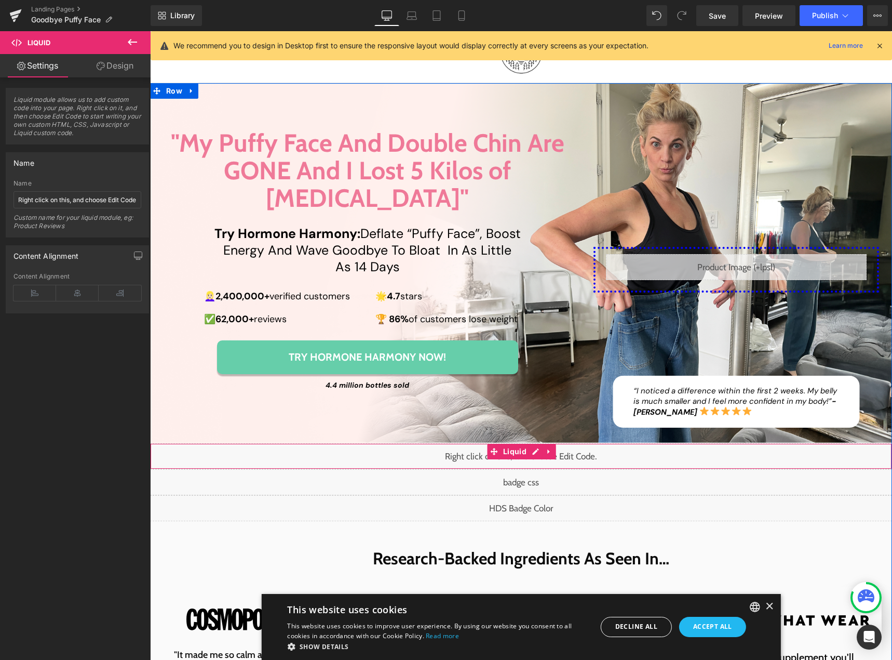
scroll to position [104, 0]
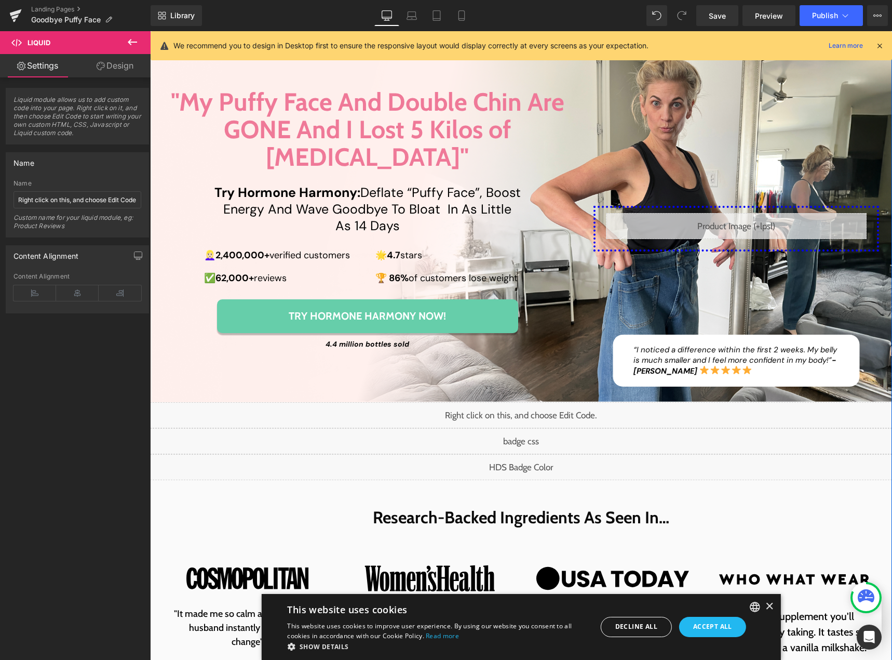
click at [522, 428] on div "Liquid" at bounding box center [521, 441] width 742 height 26
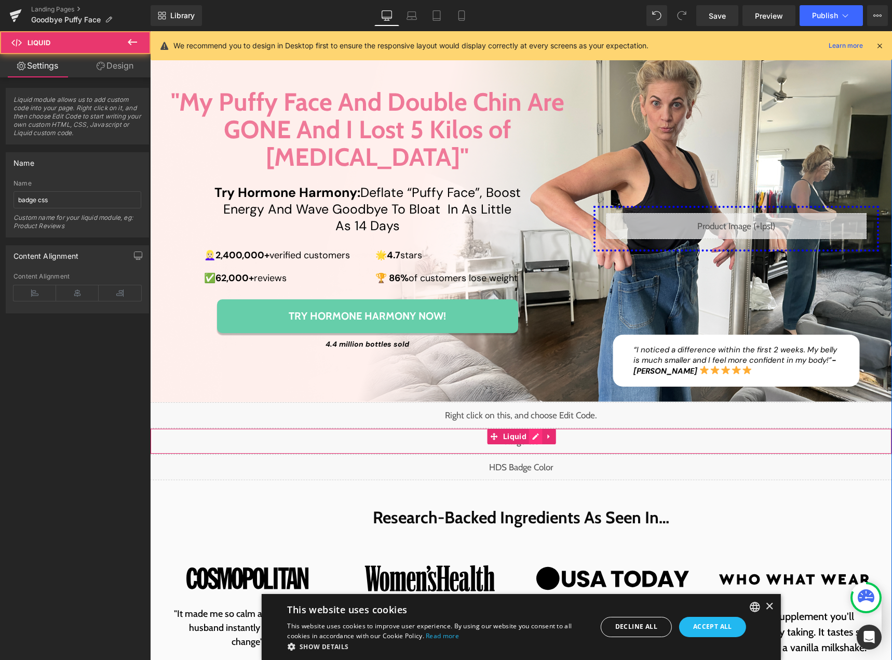
click at [529, 428] on div "Liquid" at bounding box center [521, 441] width 742 height 26
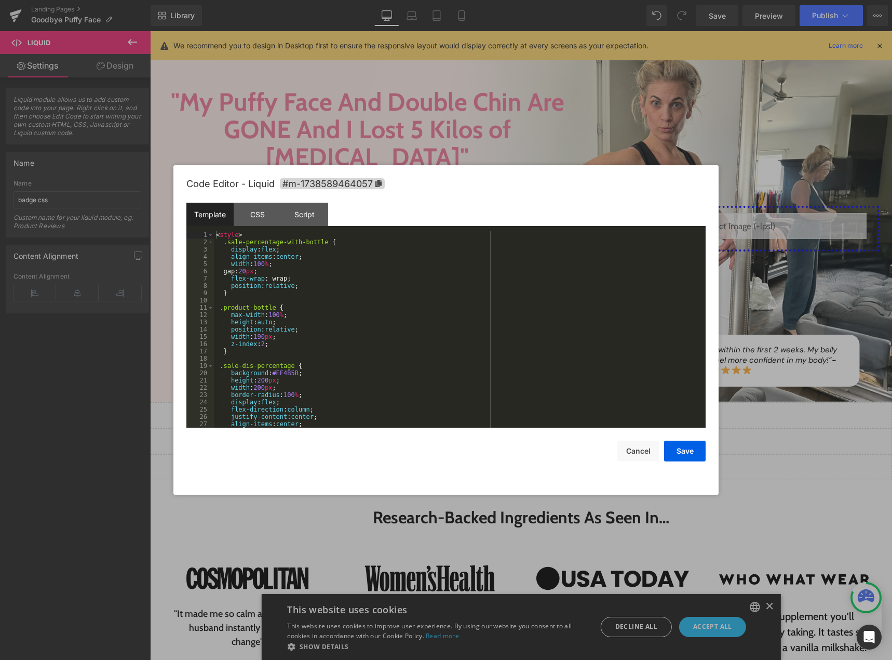
click at [362, 330] on div "< style > .sale-percentage-with-bottle { display : flex ; align-items : center …" at bounding box center [458, 336] width 488 height 211
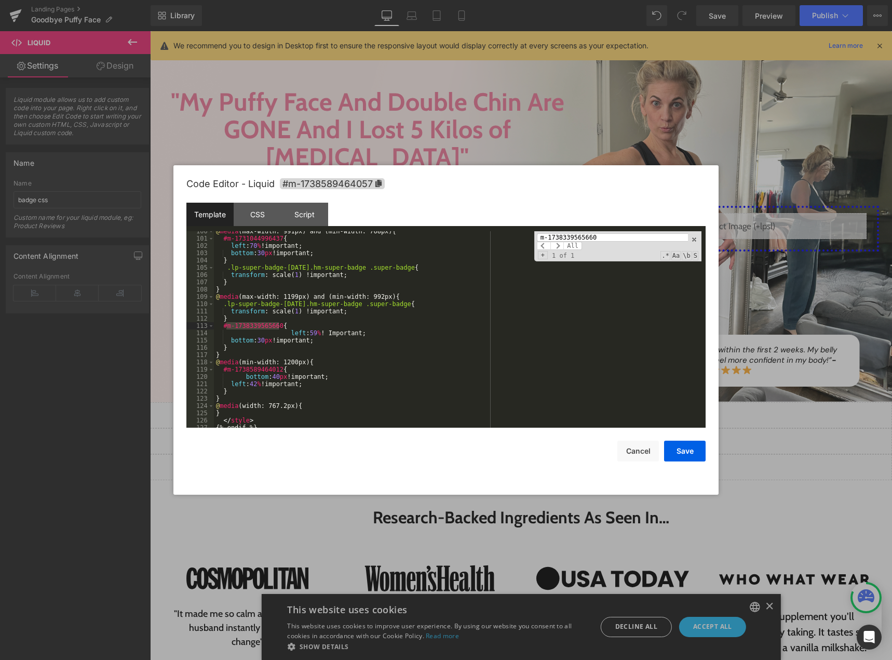
scroll to position [724, 0]
type input "m-1738339565660"
click at [546, 255] on span "+" at bounding box center [543, 255] width 10 height 8
click at [560, 252] on input at bounding box center [618, 256] width 162 height 8
paste input "m-1738589464017"
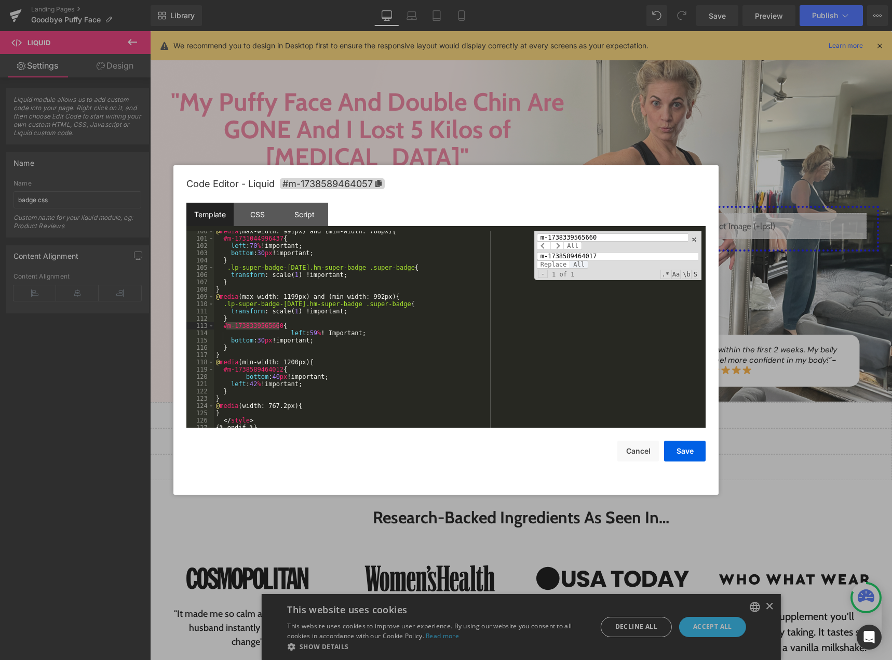
type input "m-1738589464017"
click at [580, 265] on span "All" at bounding box center [579, 264] width 19 height 8
click at [569, 236] on input "m-1738339565660" at bounding box center [612, 237] width 151 height 8
paste input "1044996437"
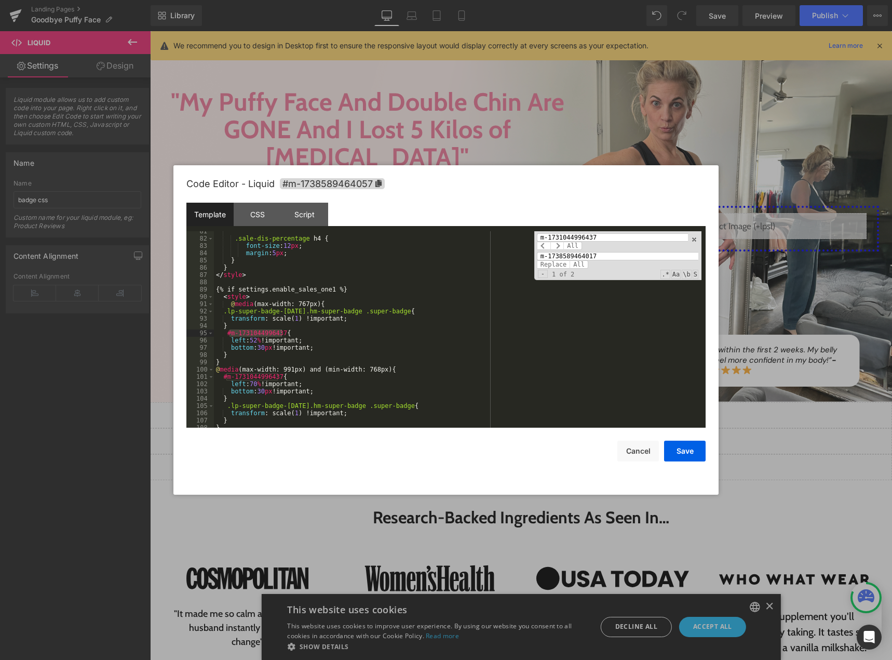
scroll to position [585, 0]
type input "m-1731044996437"
click at [561, 256] on input "m-1738589464017" at bounding box center [618, 256] width 162 height 8
paste input "51"
type input "m-1738589464051"
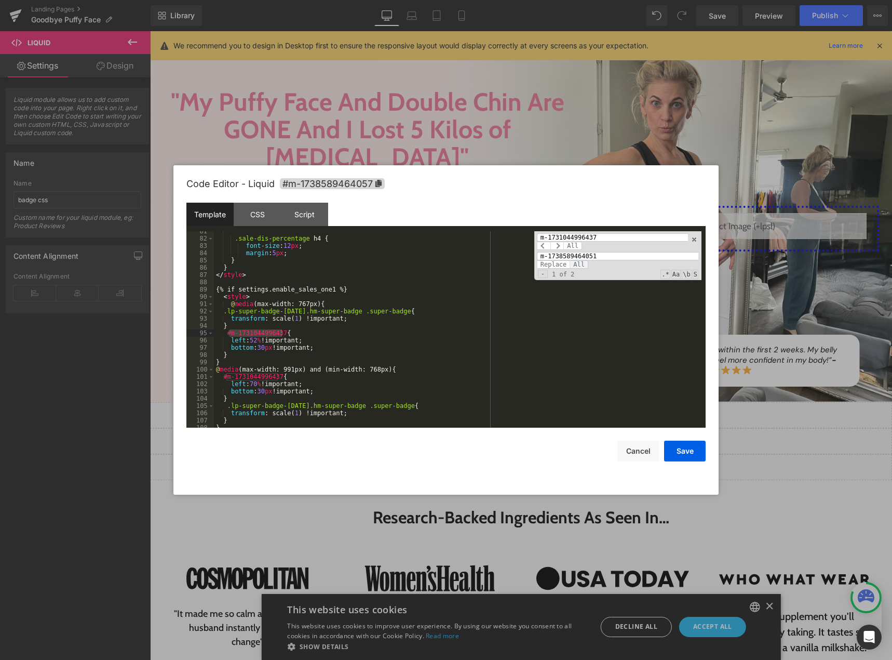
click at [577, 266] on span "All" at bounding box center [579, 264] width 19 height 8
click at [679, 448] on button "Save" at bounding box center [685, 450] width 42 height 21
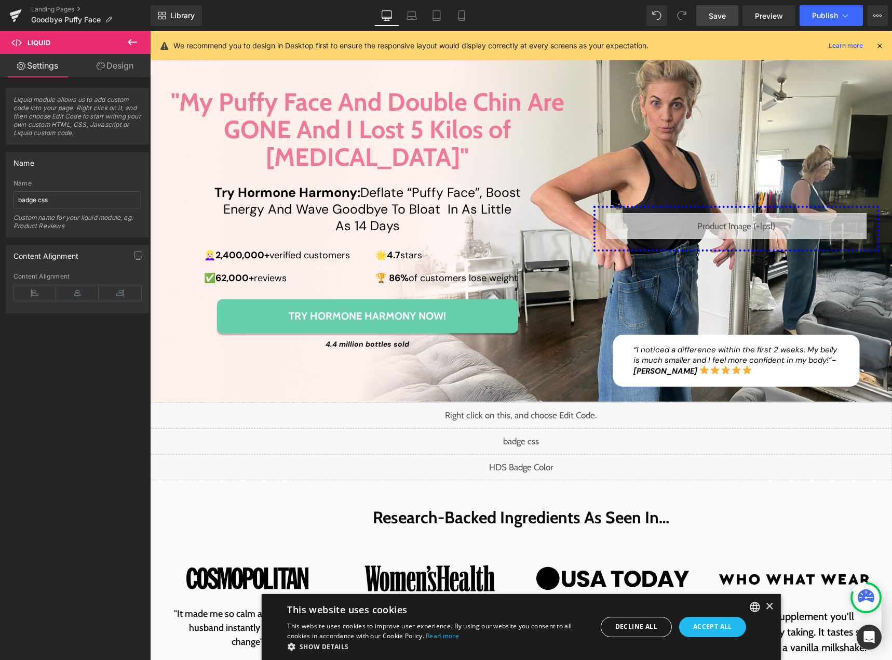
drag, startPoint x: 719, startPoint y: 15, endPoint x: 595, endPoint y: 90, distance: 145.6
click at [719, 15] on span "Save" at bounding box center [717, 15] width 17 height 11
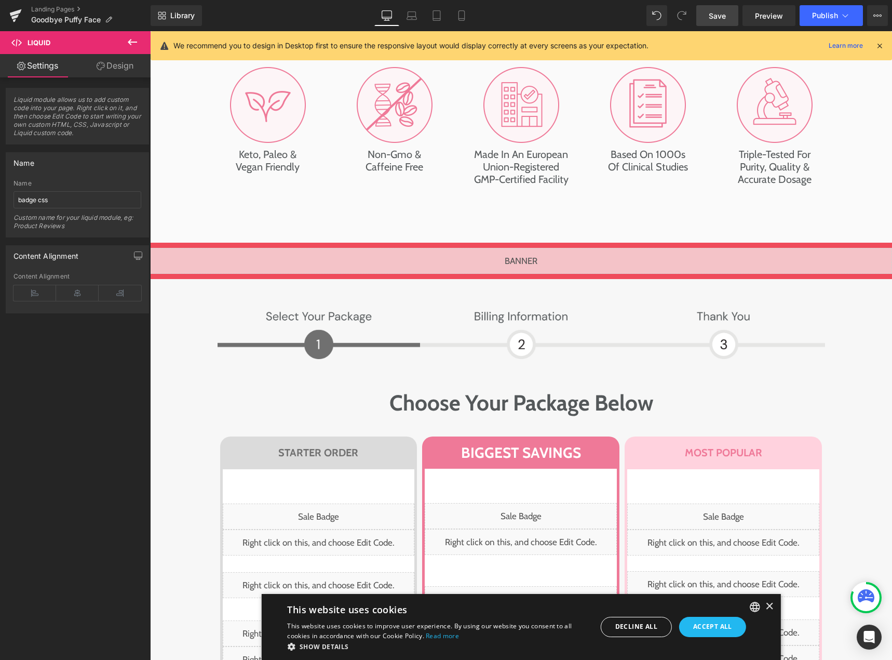
scroll to position [5089, 0]
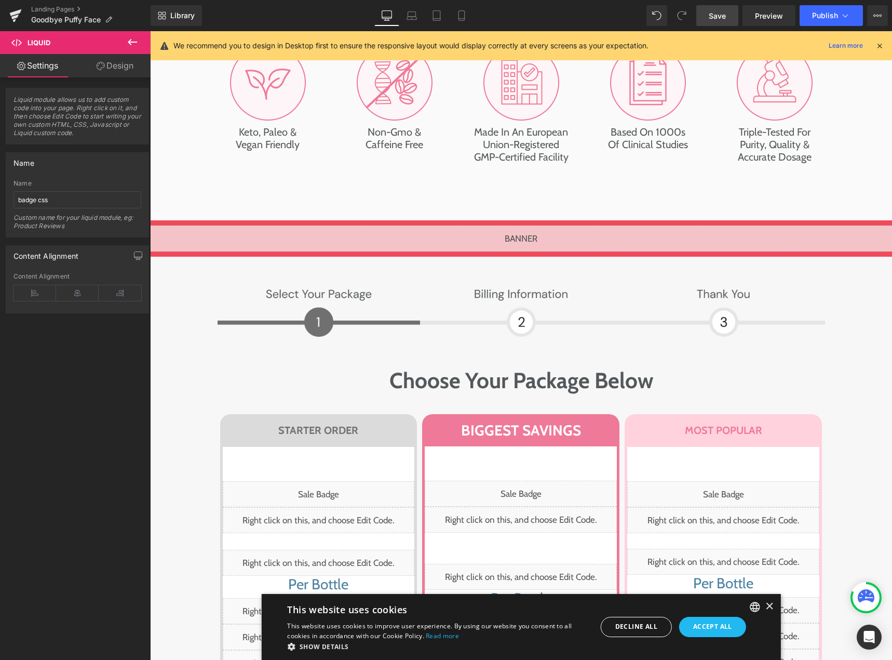
click at [113, 63] on link "Design" at bounding box center [114, 65] width 75 height 23
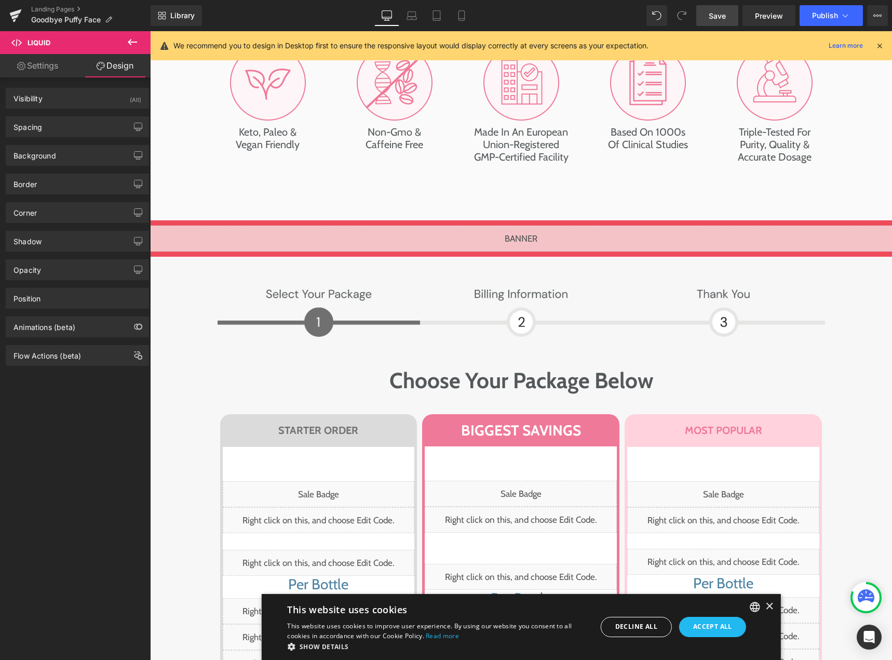
click at [135, 43] on icon at bounding box center [132, 42] width 9 height 6
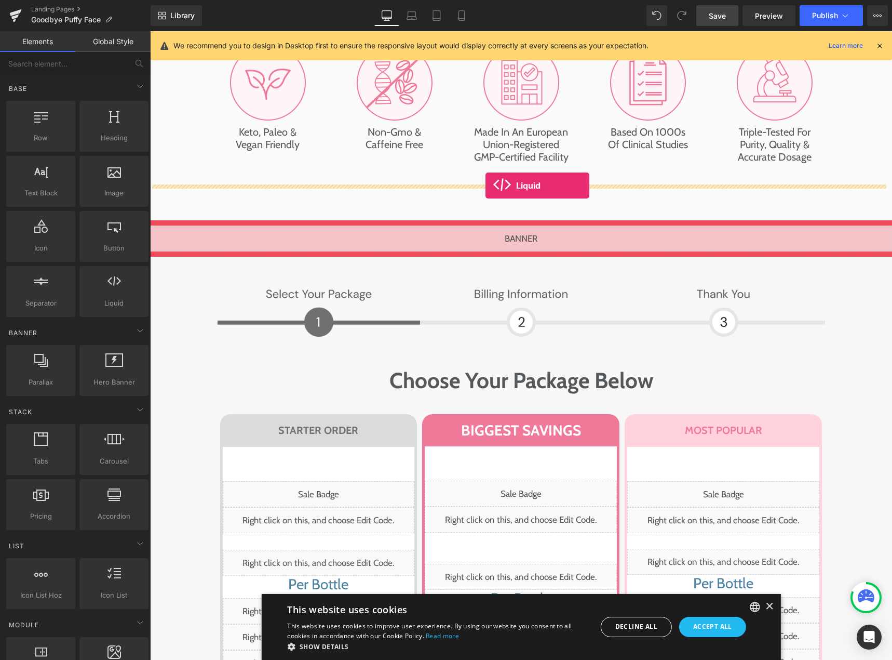
drag, startPoint x: 249, startPoint y: 317, endPoint x: 486, endPoint y: 185, distance: 270.7
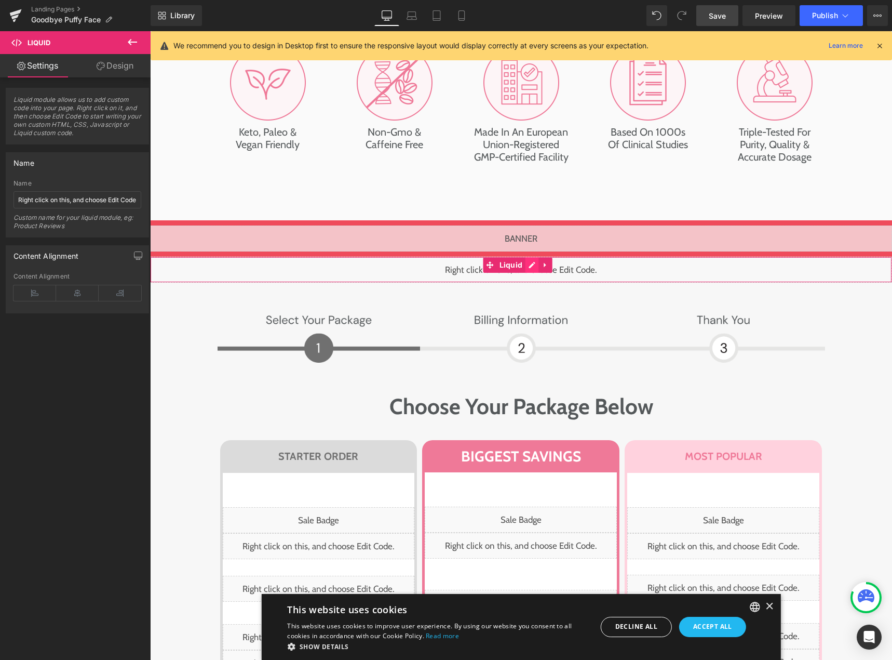
click at [532, 257] on div "Liquid" at bounding box center [521, 270] width 742 height 26
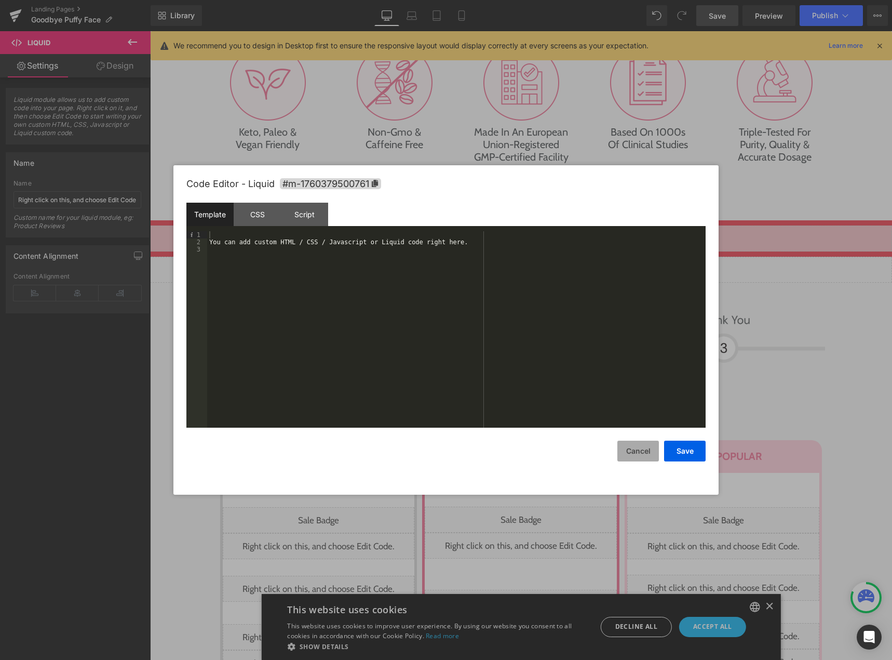
click at [627, 450] on button "Cancel" at bounding box center [639, 450] width 42 height 21
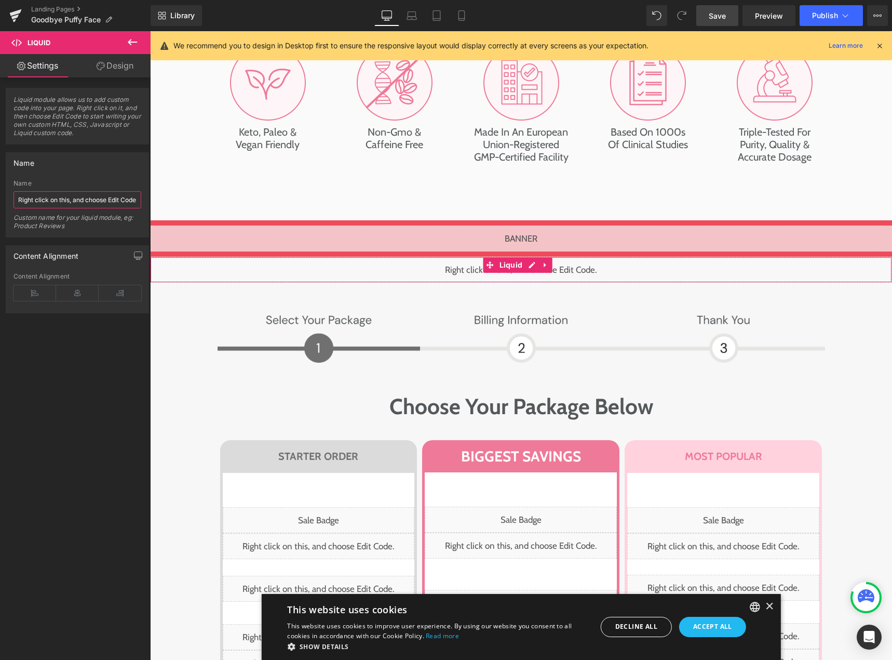
click at [71, 206] on input "Right click on this, and choose Edit Code." at bounding box center [78, 199] width 128 height 17
click at [525, 257] on div "Liquid" at bounding box center [521, 270] width 742 height 26
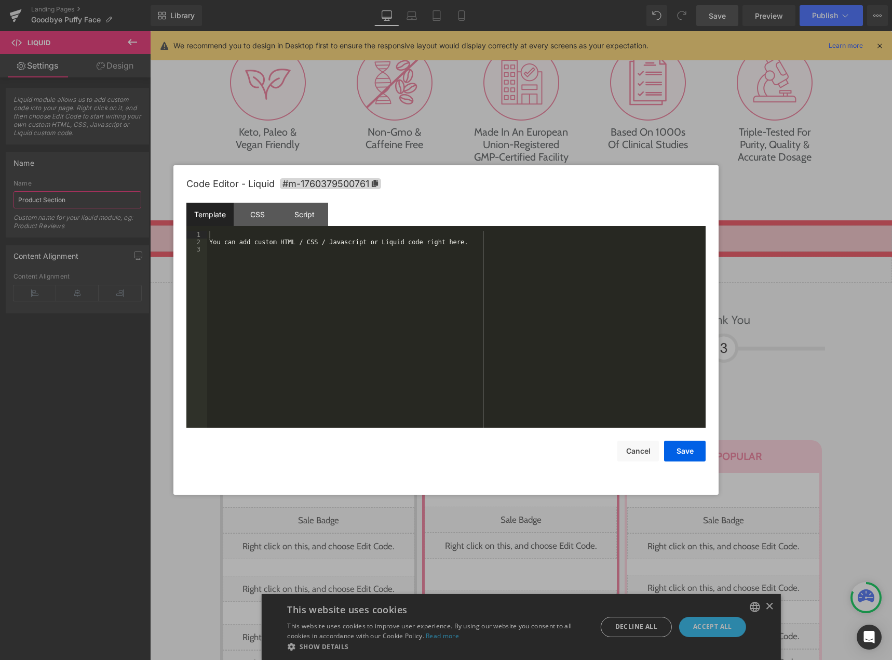
type input "Product Section"
click at [372, 266] on div "You can add custom HTML / CSS / Javascript or Liquid code right here." at bounding box center [456, 336] width 499 height 211
click at [687, 445] on button "Save" at bounding box center [685, 450] width 42 height 21
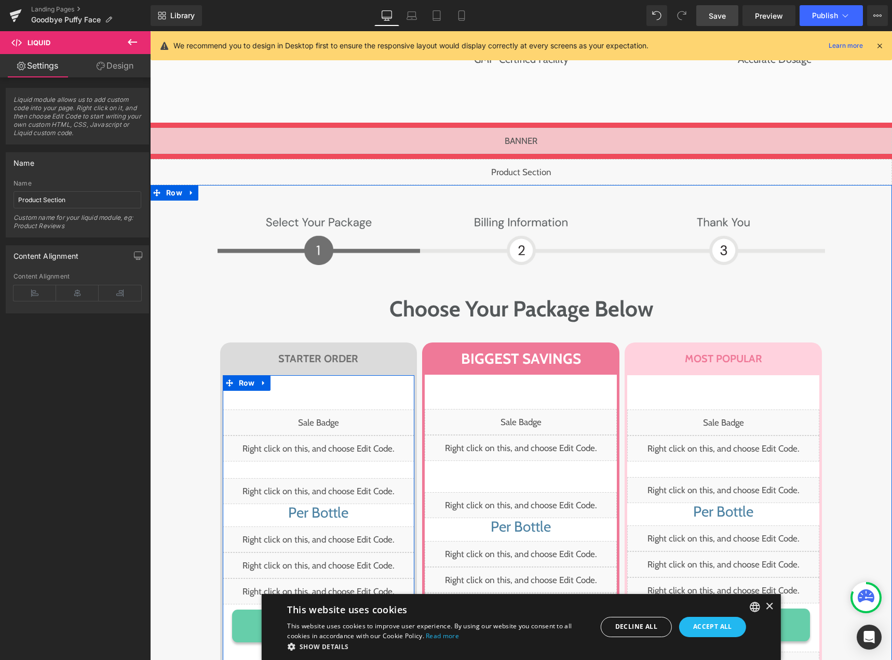
scroll to position [5193, 0]
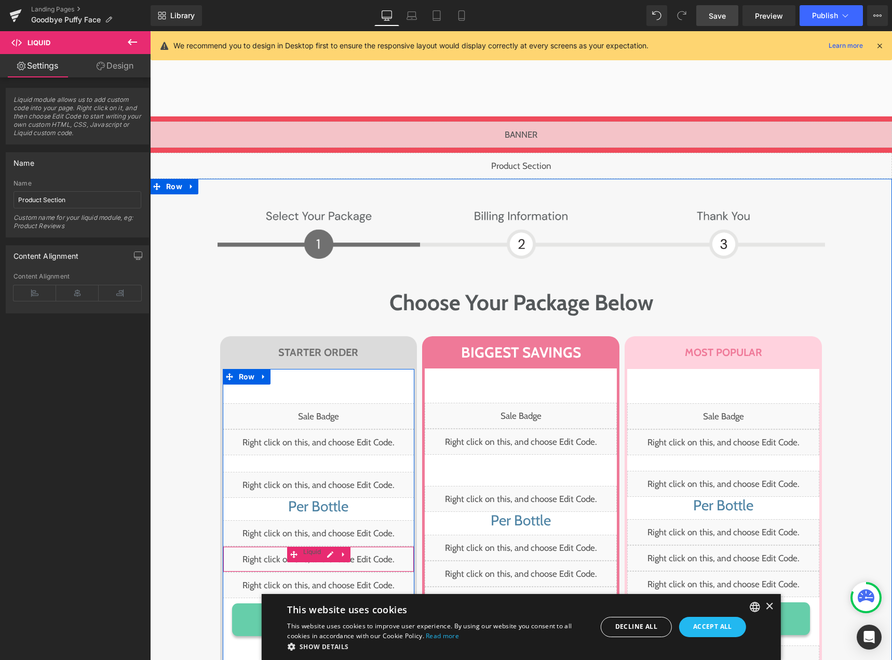
click at [327, 546] on div "Liquid" at bounding box center [319, 559] width 192 height 26
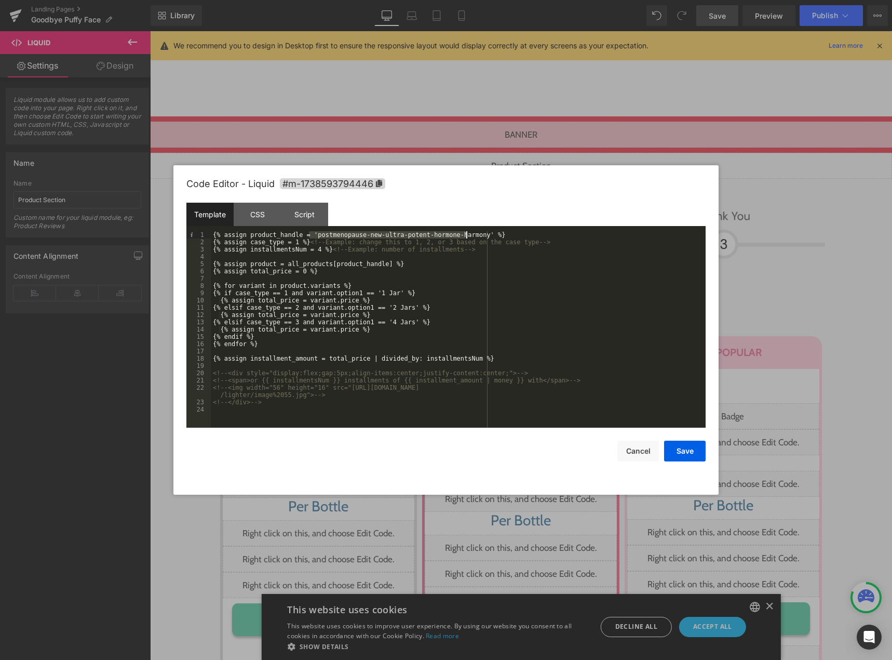
drag, startPoint x: 308, startPoint y: 234, endPoint x: 467, endPoint y: 237, distance: 159.0
click at [467, 237] on div "{% assign product_handle = 'postmenopause-new-ultra-potent-hormone-harmony' %} …" at bounding box center [458, 336] width 495 height 211
click at [634, 455] on button "Cancel" at bounding box center [639, 450] width 42 height 21
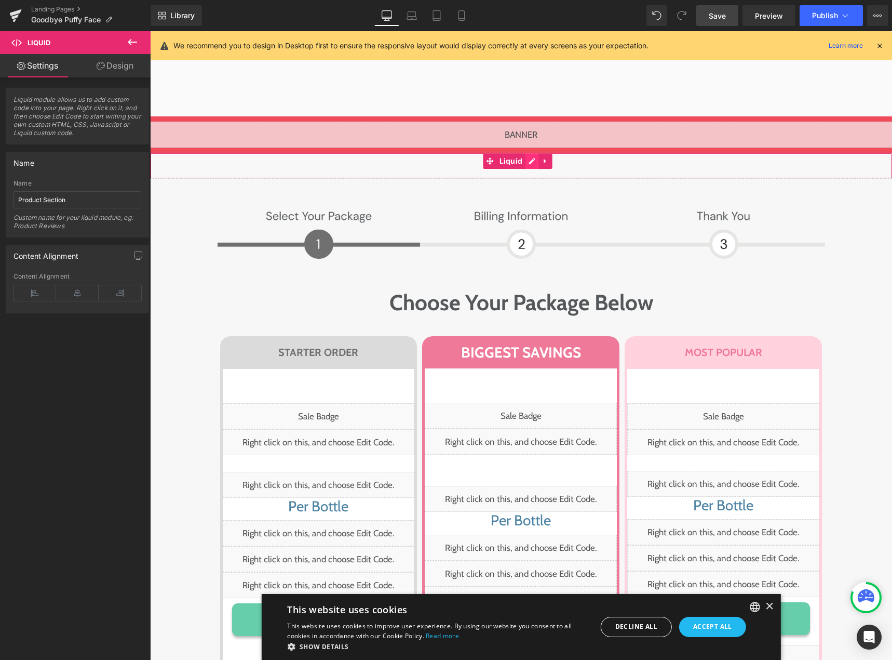
click at [528, 153] on div "Liquid" at bounding box center [521, 166] width 742 height 26
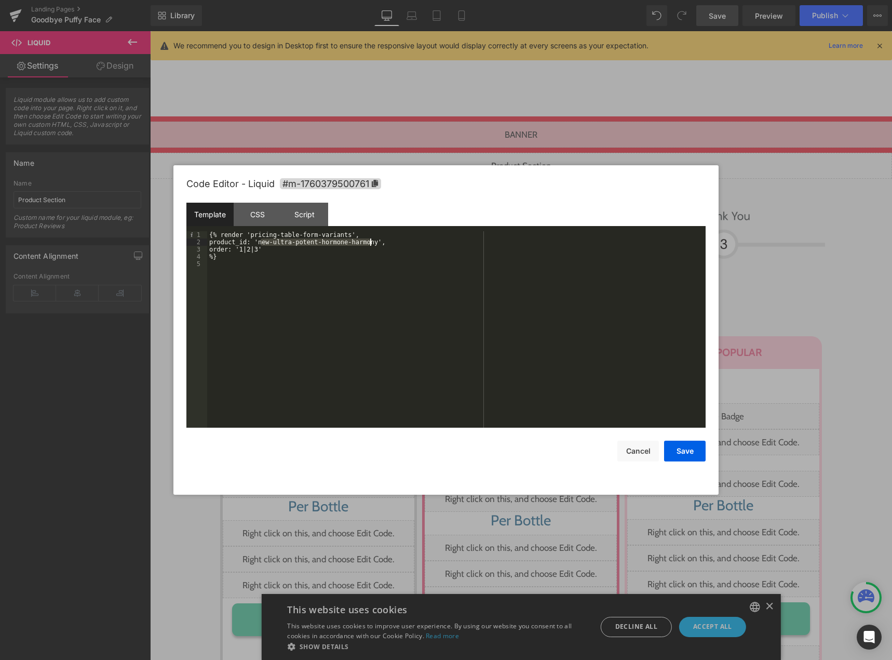
drag, startPoint x: 260, startPoint y: 242, endPoint x: 369, endPoint y: 243, distance: 109.6
click at [369, 243] on div "{% render 'pricing-table-form-variants', product_id: 'new-ultra-potent-hormone-…" at bounding box center [456, 336] width 499 height 211
click at [251, 220] on div "CSS" at bounding box center [257, 214] width 47 height 23
click at [390, 259] on div "#m-1760379500761 { }" at bounding box center [456, 336] width 499 height 211
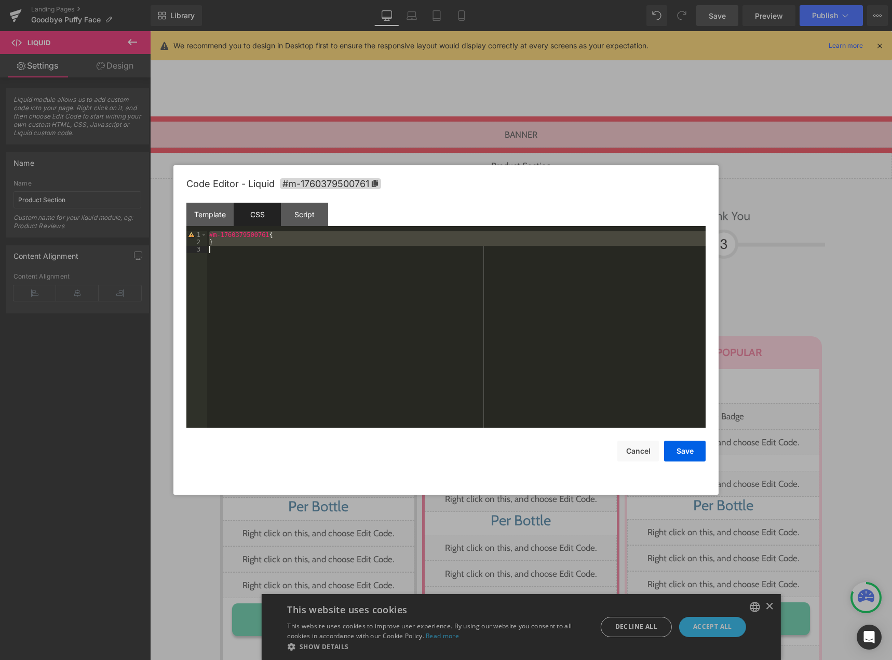
scroll to position [73, 0]
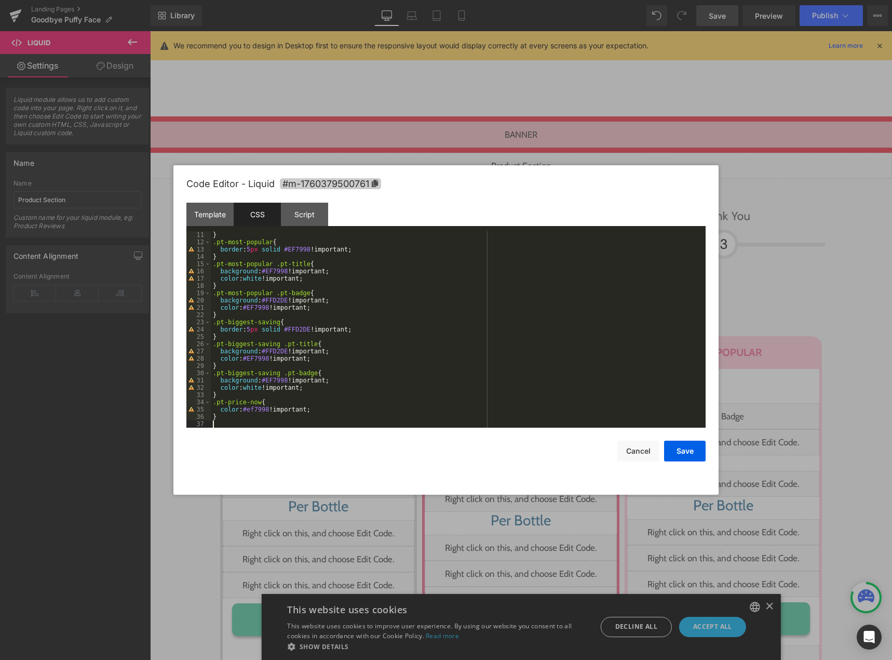
click at [380, 186] on span "#m-1760379500761" at bounding box center [330, 183] width 101 height 11
click at [267, 419] on div "} .pt-most-popular { border : 5 px solid #EF7998 !important; } .pt-most-popular…" at bounding box center [456, 336] width 491 height 211
paste textarea
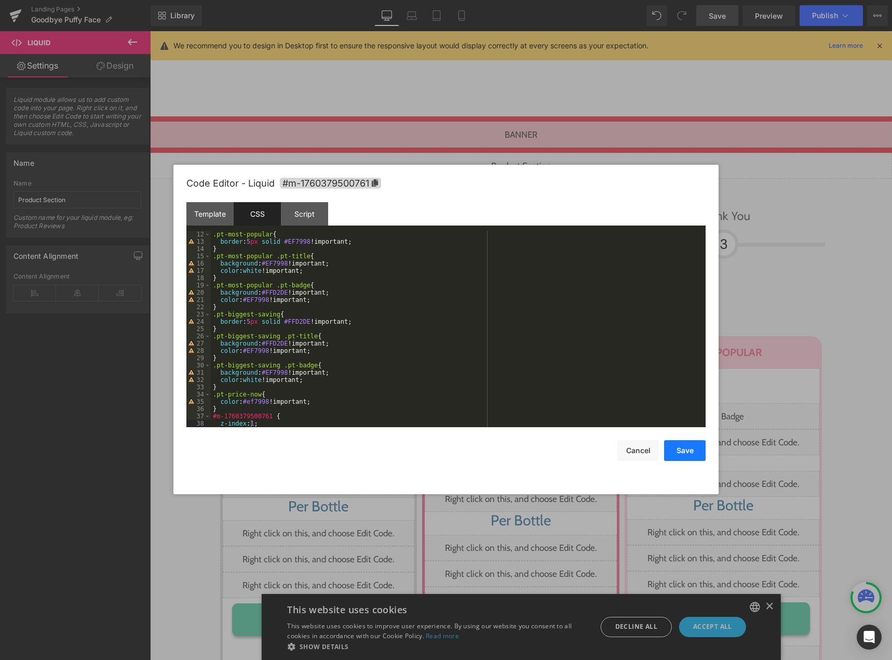
click at [687, 447] on button "Save" at bounding box center [685, 450] width 42 height 21
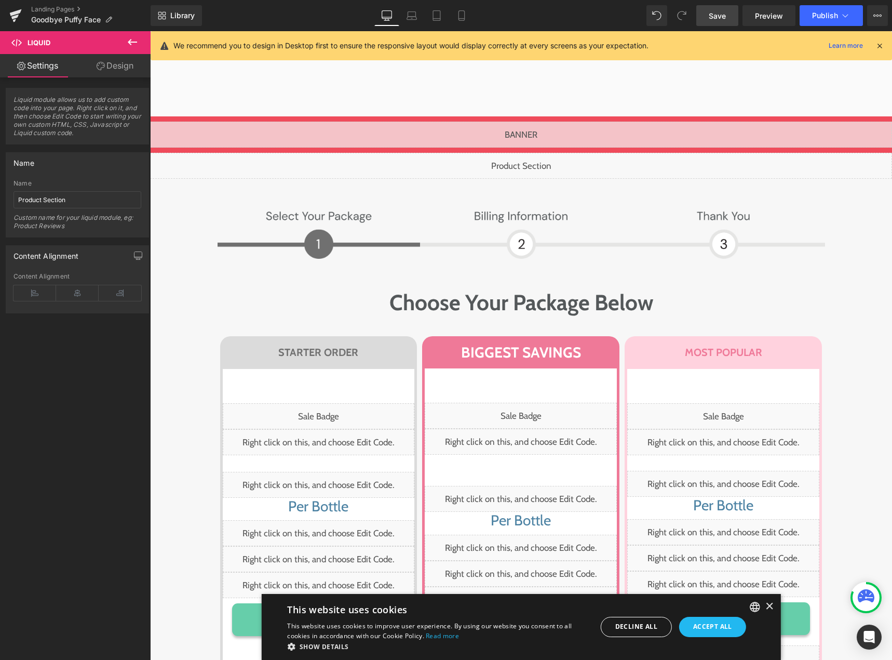
click at [719, 7] on link "Save" at bounding box center [718, 15] width 42 height 21
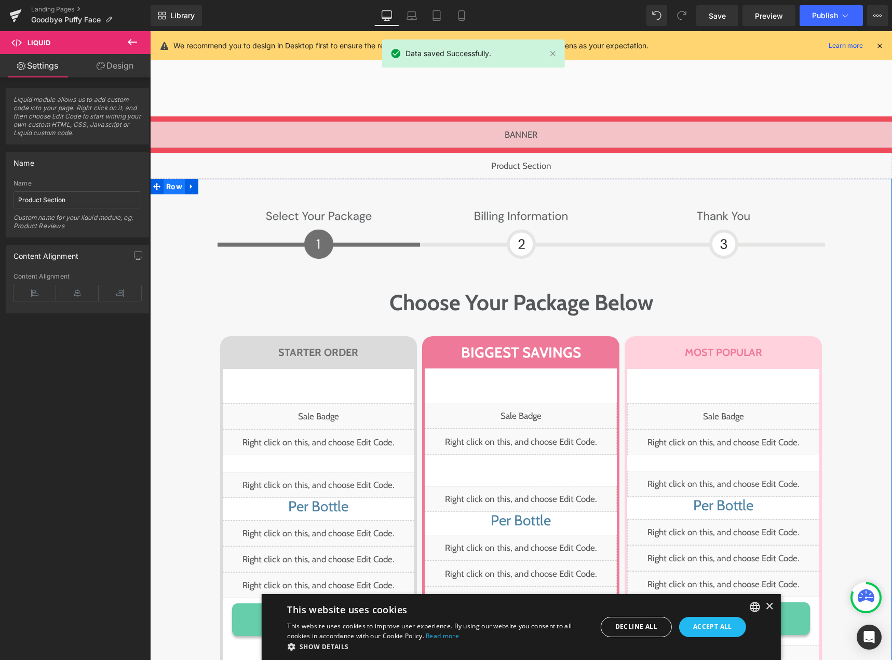
click at [171, 179] on span "Row" at bounding box center [174, 187] width 21 height 16
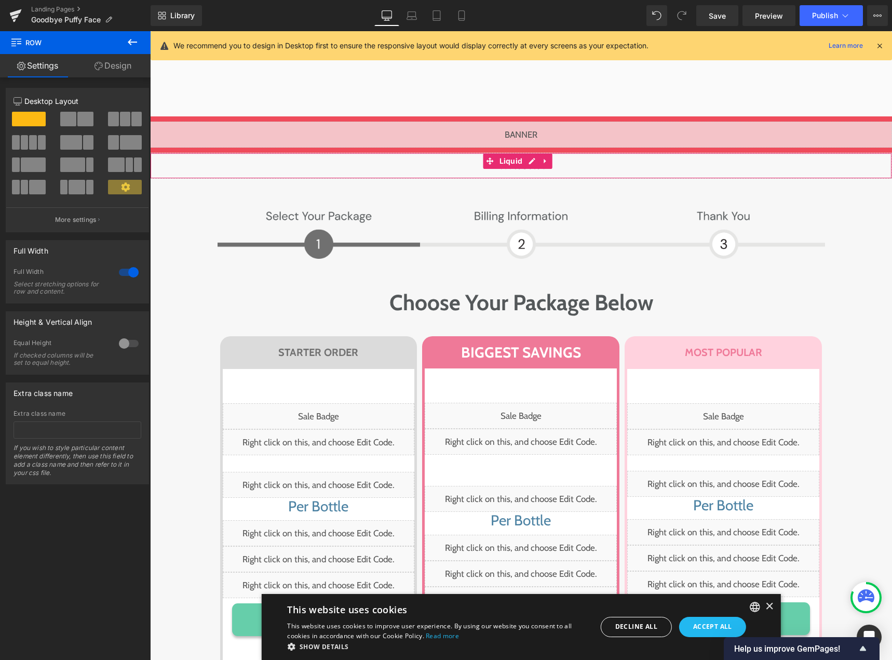
click at [529, 153] on div "Liquid" at bounding box center [521, 166] width 742 height 26
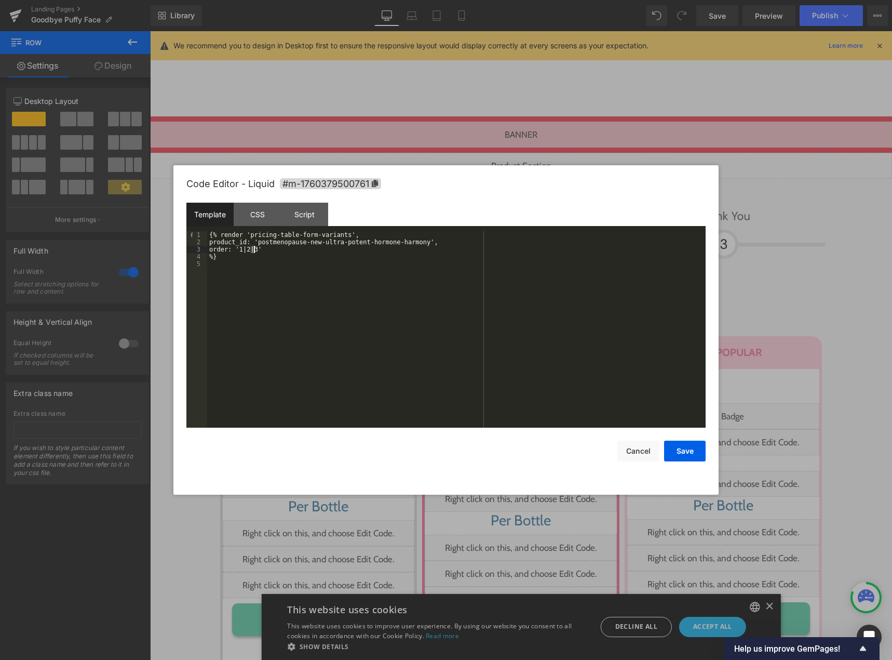
click at [253, 250] on div "{% render 'pricing-table-form-variants', product_id: 'postmenopause-new-ultra-p…" at bounding box center [456, 336] width 499 height 211
click at [261, 250] on div "{% render 'pricing-table-form-variants', product_id: 'postmenopause-new-ultra-p…" at bounding box center [456, 336] width 499 height 211
click at [668, 447] on button "Save" at bounding box center [685, 450] width 42 height 21
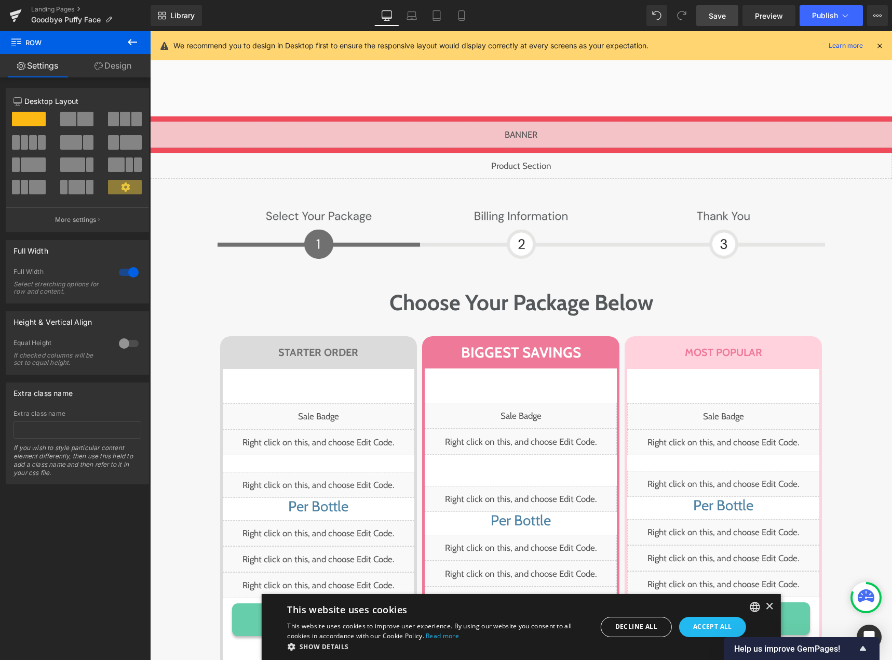
drag, startPoint x: 721, startPoint y: 12, endPoint x: 672, endPoint y: 173, distance: 168.4
click at [721, 12] on span "Save" at bounding box center [717, 15] width 17 height 11
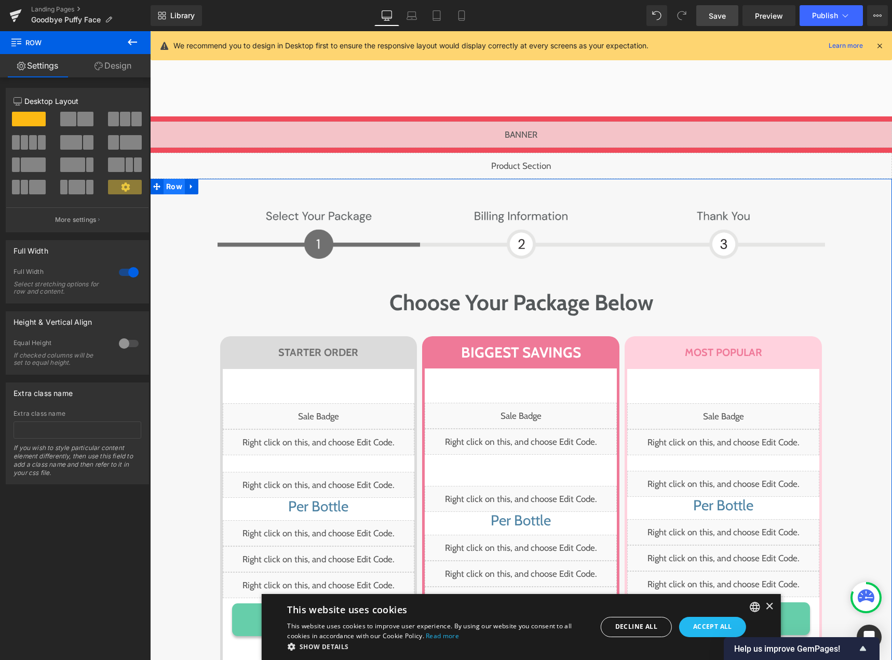
click at [174, 179] on span "Row" at bounding box center [174, 187] width 21 height 16
click at [34, 427] on input "text" at bounding box center [78, 429] width 128 height 17
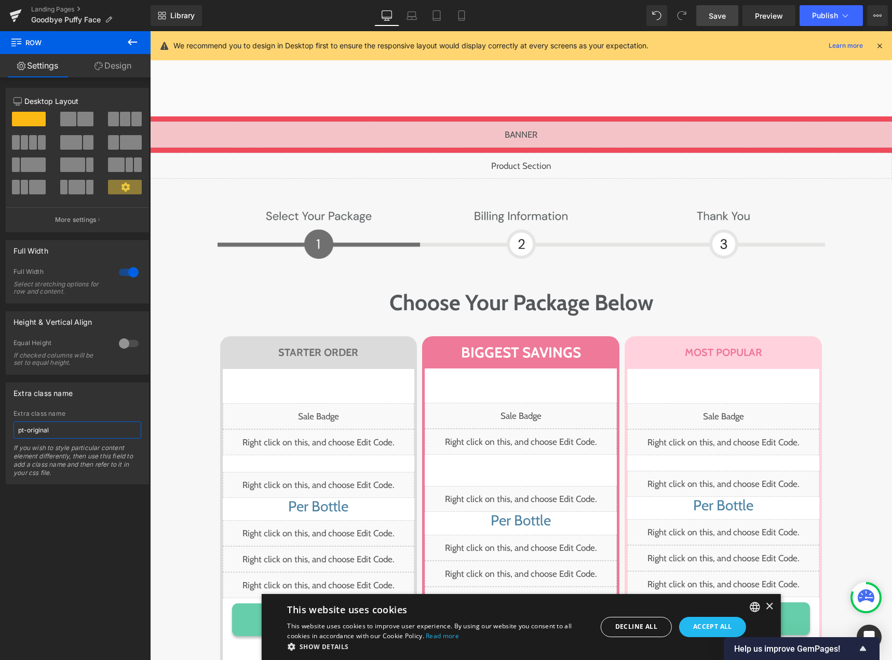
type input "pt-original"
click at [719, 19] on span "Save" at bounding box center [717, 15] width 17 height 11
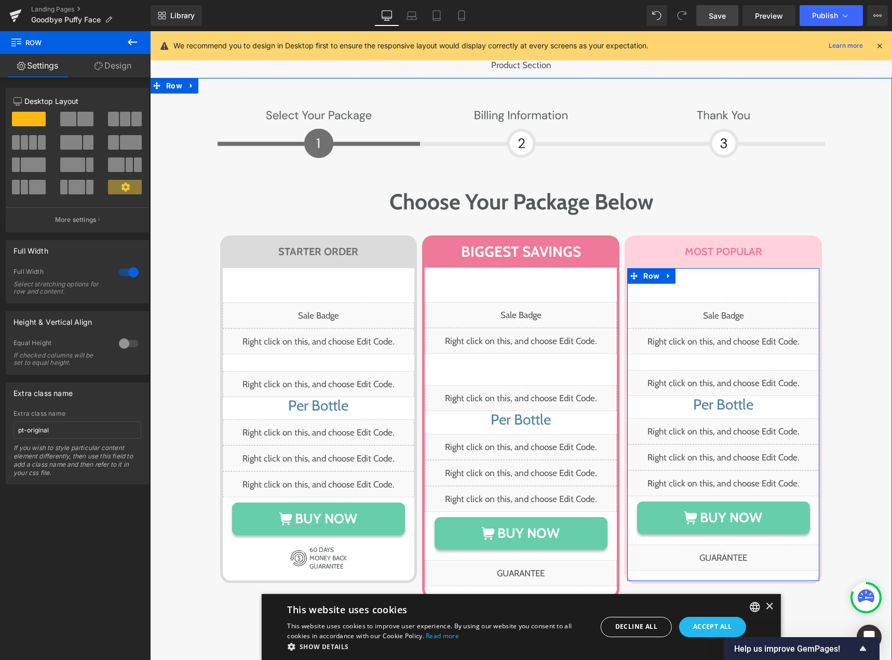
scroll to position [5296, 0]
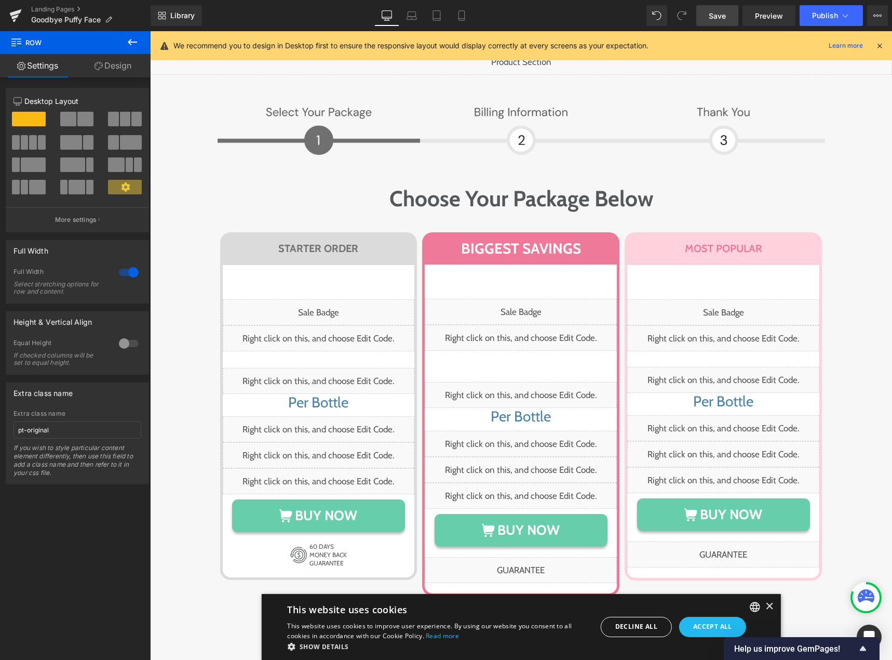
click at [712, 18] on span "Save" at bounding box center [717, 15] width 17 height 11
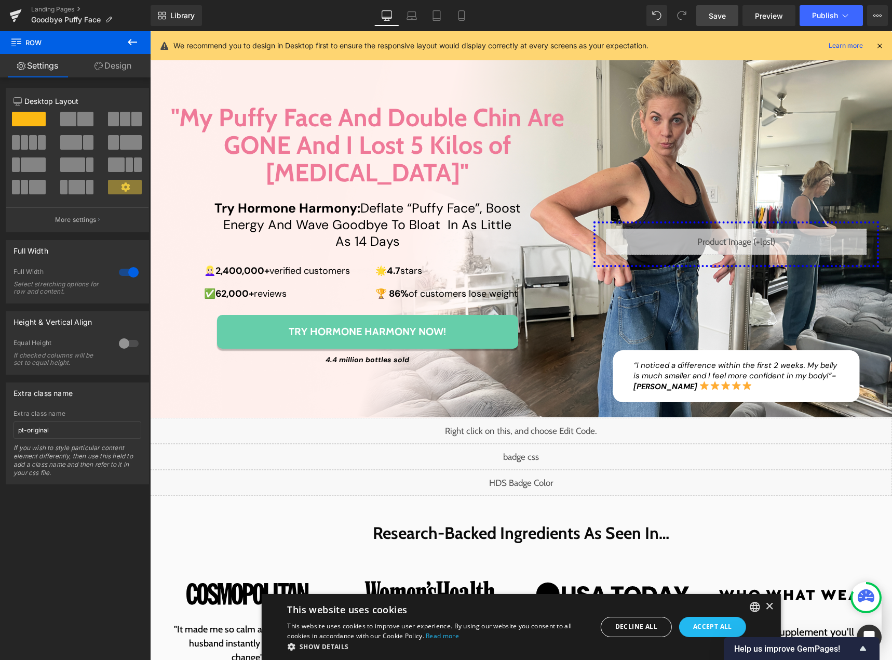
scroll to position [0, 0]
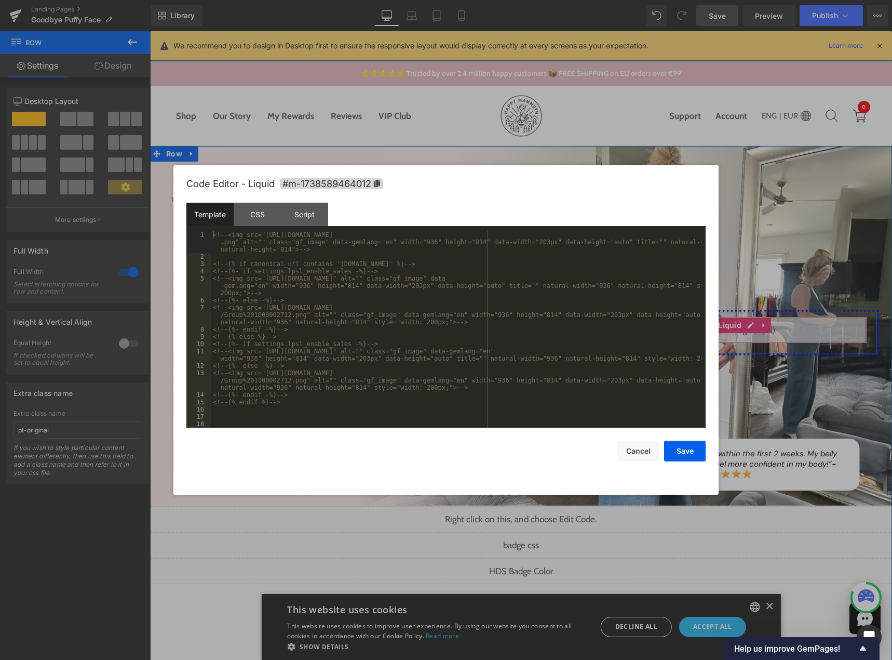
click at [746, 317] on div "Liquid" at bounding box center [736, 330] width 261 height 26
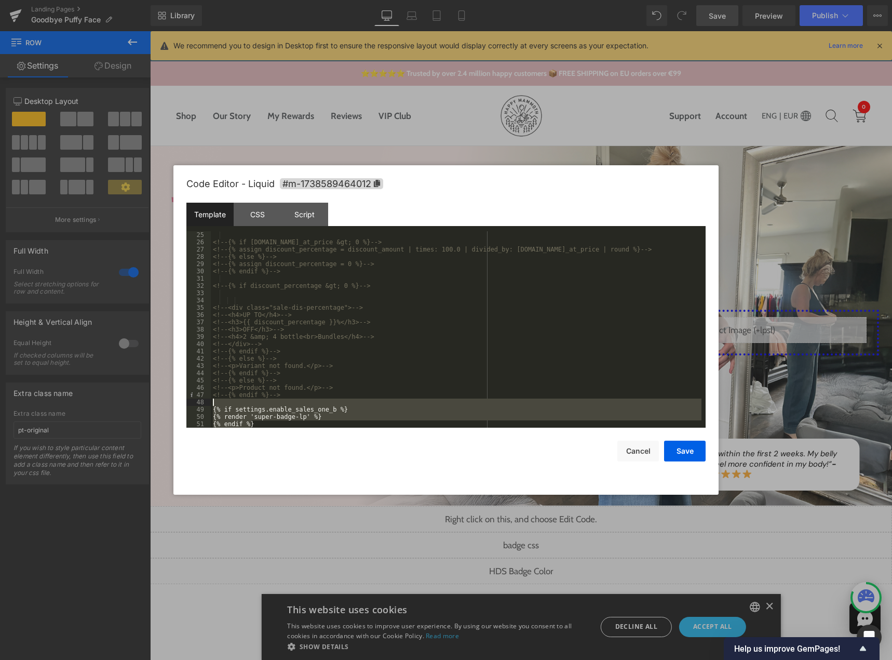
drag, startPoint x: 242, startPoint y: 419, endPoint x: 203, endPoint y: 405, distance: 41.6
click at [203, 405] on pre "25 26 27 28 29 30 31 32 33 34 35 36 37 38 39 40 41 42 43 44 45 46 47 48 49 50 5…" at bounding box center [445, 329] width 519 height 196
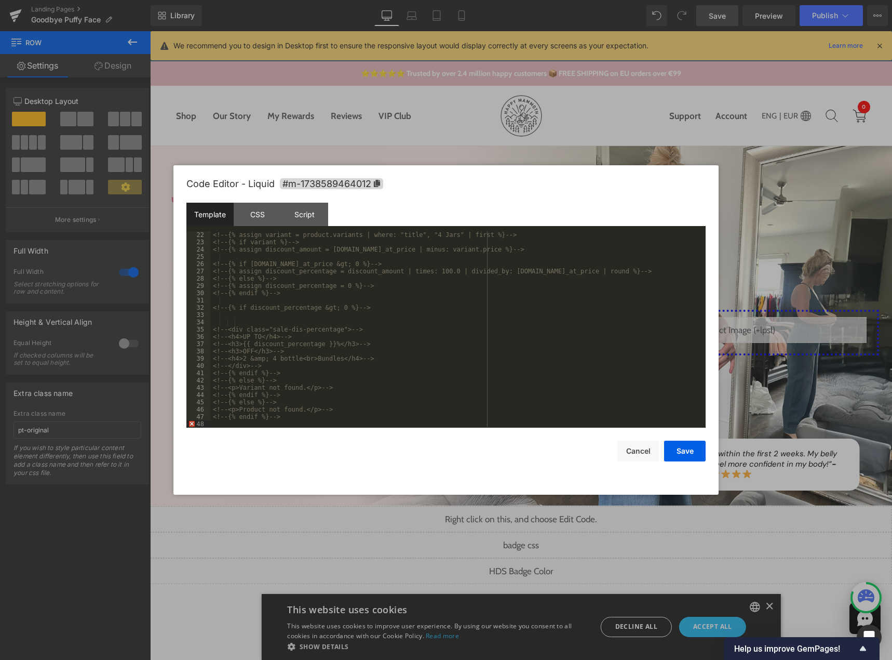
scroll to position [211, 0]
click at [688, 453] on button "Save" at bounding box center [685, 450] width 42 height 21
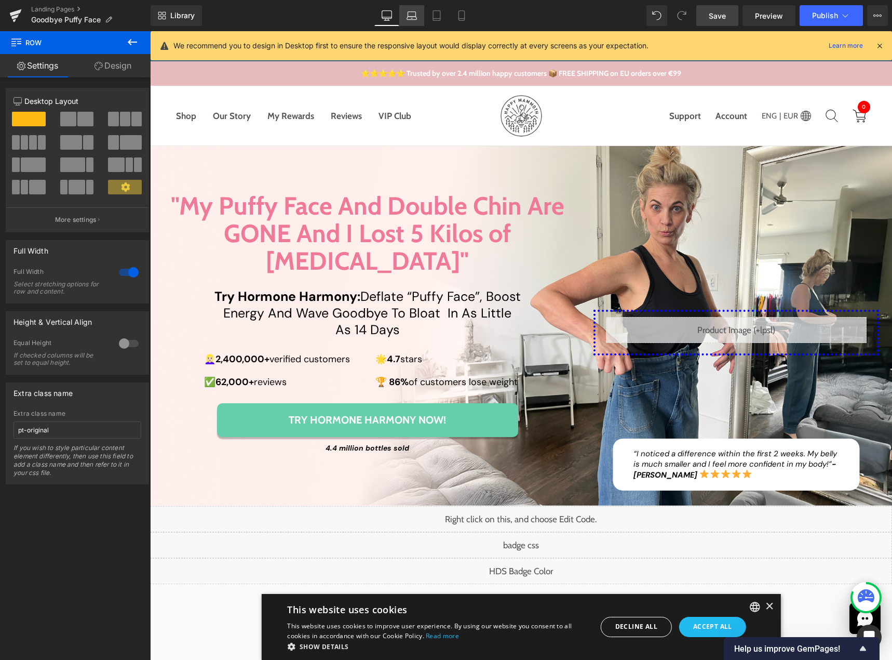
click at [406, 15] on link "Laptop" at bounding box center [411, 15] width 25 height 21
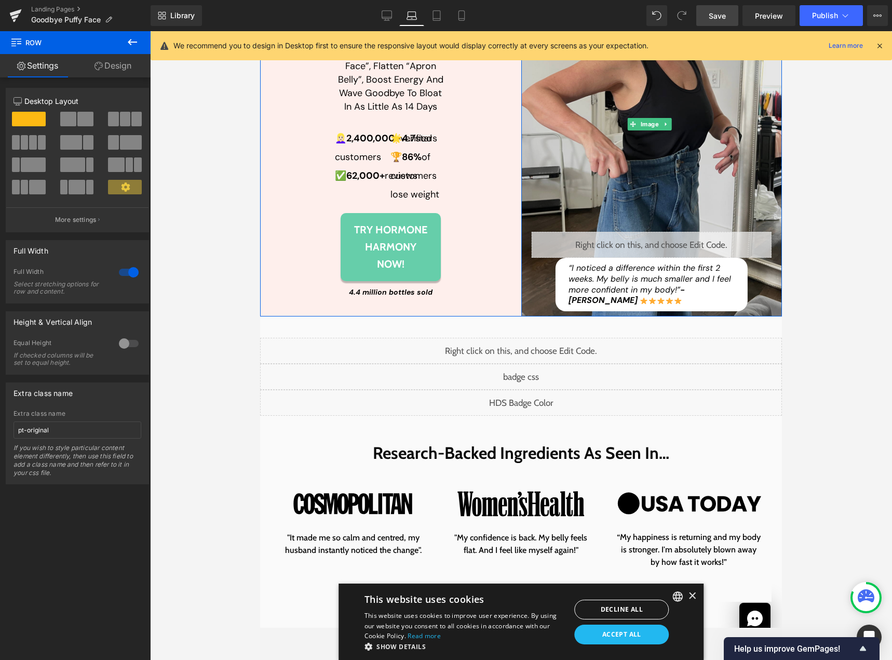
scroll to position [260, 0]
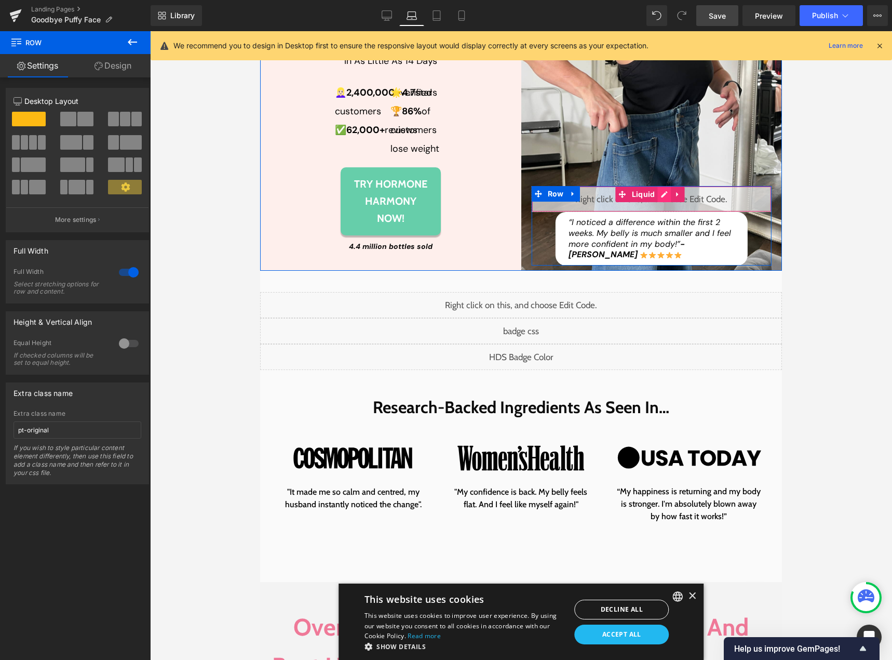
click at [663, 212] on div "Liquid" at bounding box center [652, 199] width 240 height 26
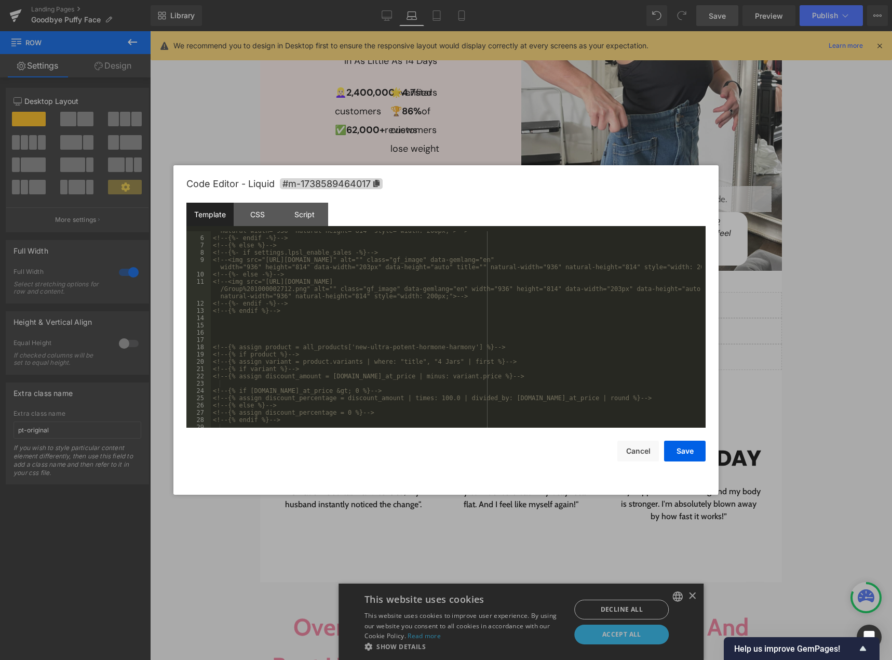
scroll to position [218, 0]
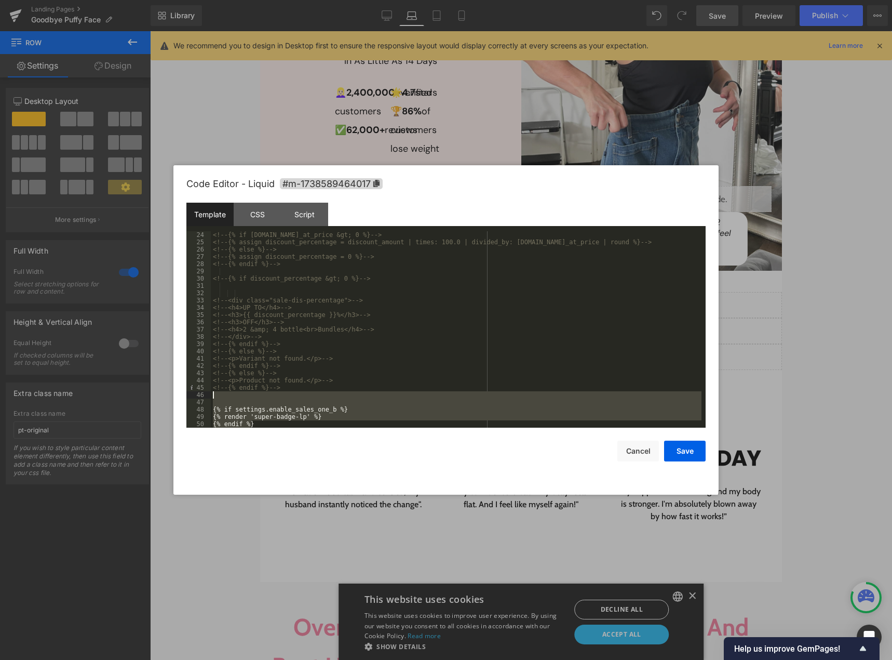
drag, startPoint x: 258, startPoint y: 421, endPoint x: 200, endPoint y: 394, distance: 63.4
click at [200, 394] on pre "24 25 26 27 28 29 30 31 32 33 34 35 36 37 38 39 40 41 42 43 44 45 46 47 48 49 5…" at bounding box center [445, 329] width 519 height 196
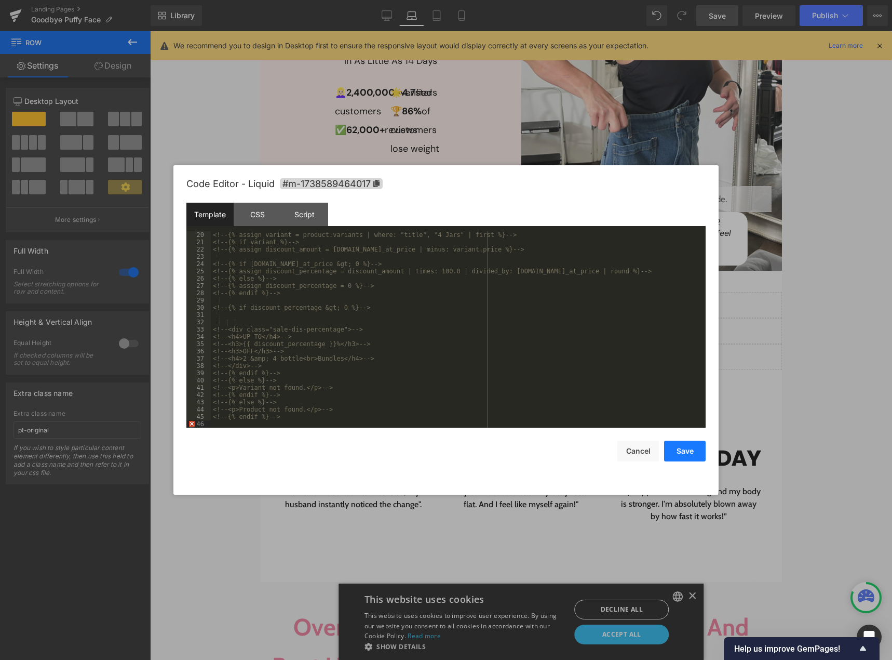
click at [680, 445] on button "Save" at bounding box center [685, 450] width 42 height 21
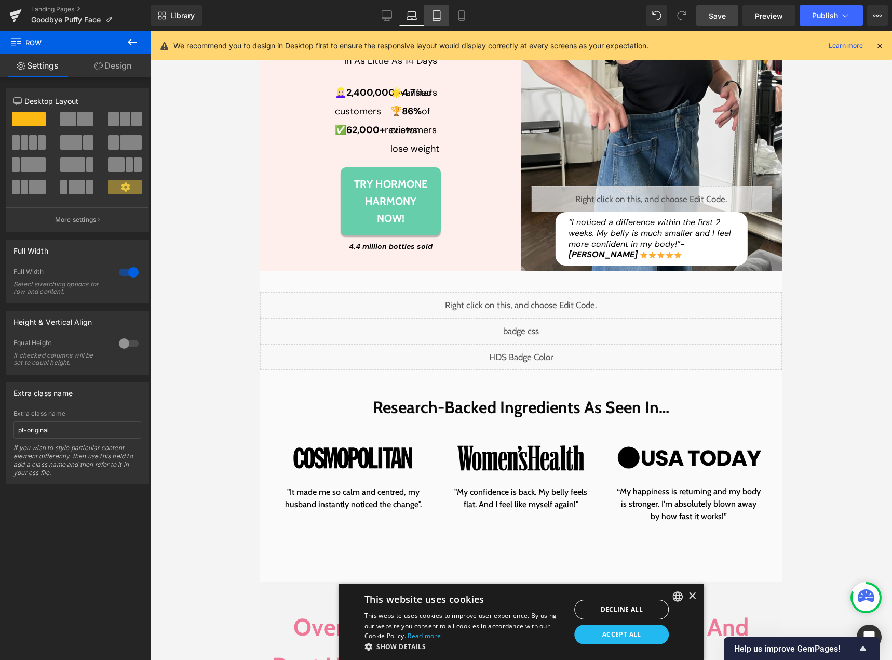
click at [436, 15] on icon at bounding box center [437, 15] width 10 height 10
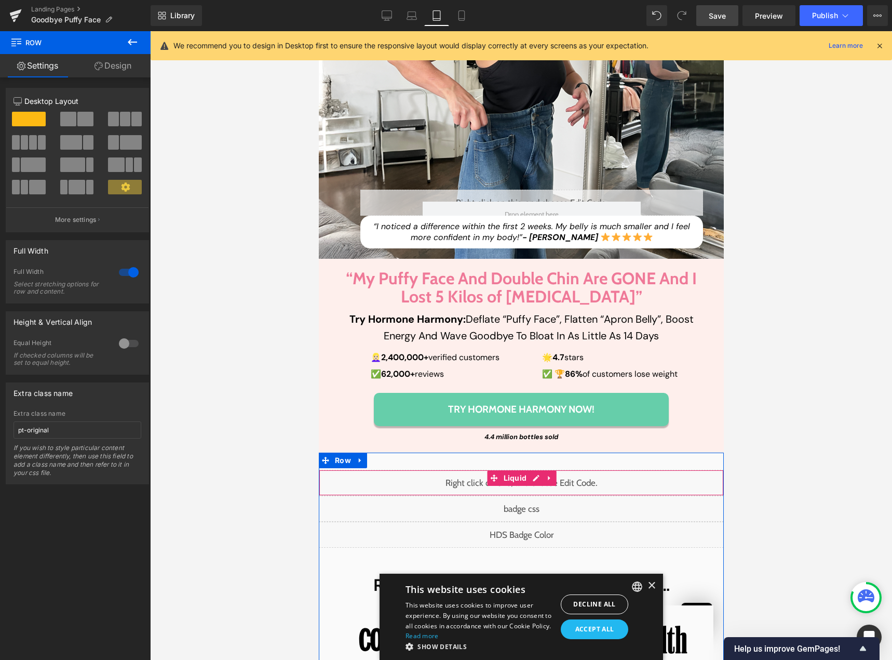
scroll to position [184, 0]
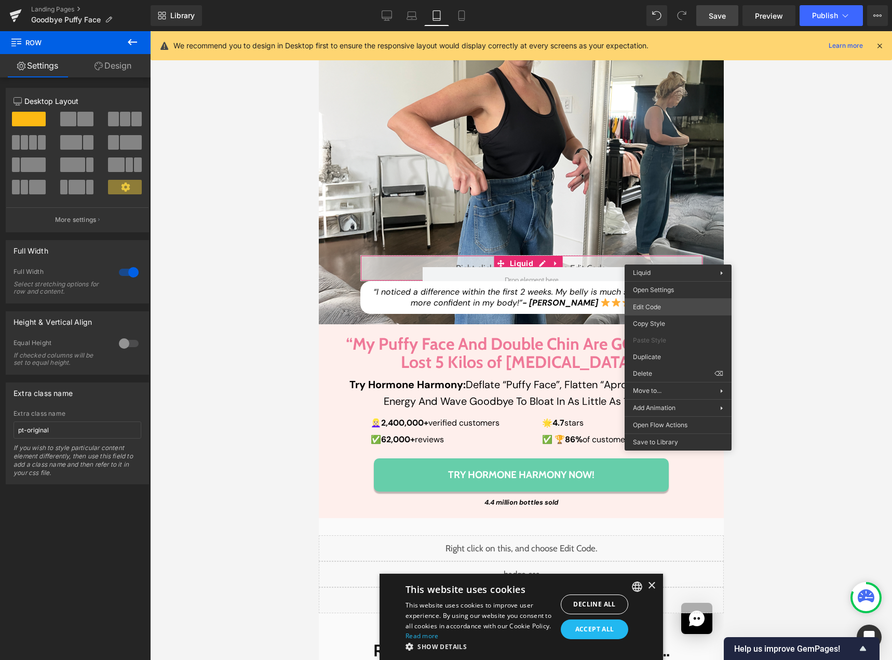
click at [671, 0] on div "Row You are previewing how the will restyle your page. You can not edit Element…" at bounding box center [446, 0] width 892 height 0
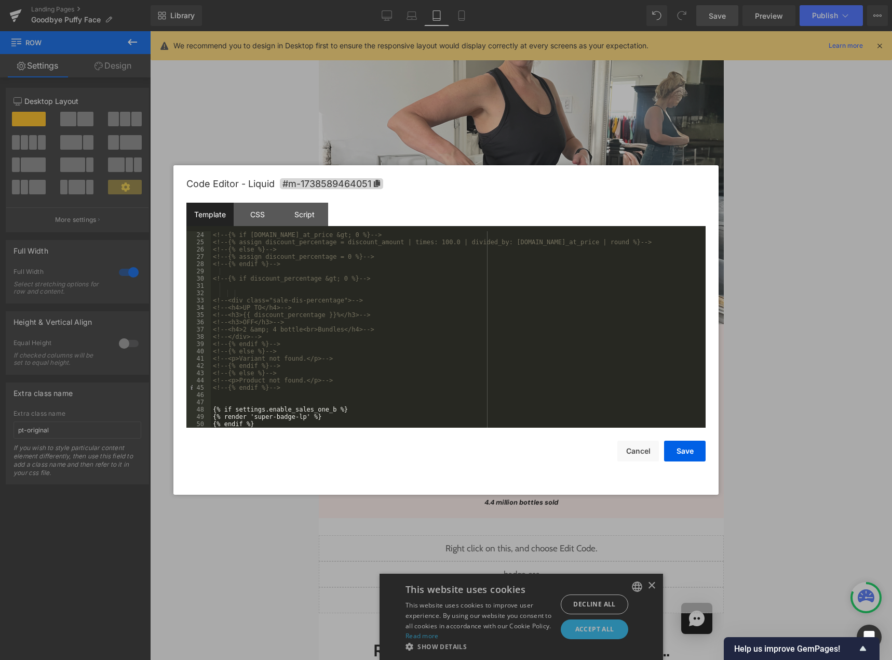
scroll to position [218, 0]
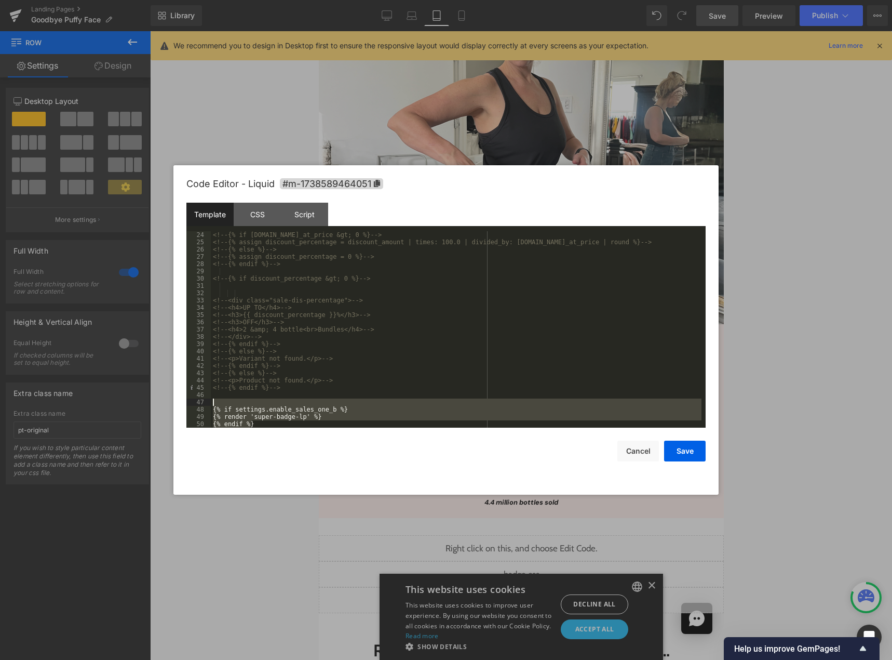
drag, startPoint x: 262, startPoint y: 422, endPoint x: 205, endPoint y: 399, distance: 62.0
click at [205, 399] on pre "24 25 26 27 28 29 30 31 32 33 34 35 36 37 38 39 40 41 42 43 44 45 46 47 48 49 5…" at bounding box center [445, 329] width 519 height 196
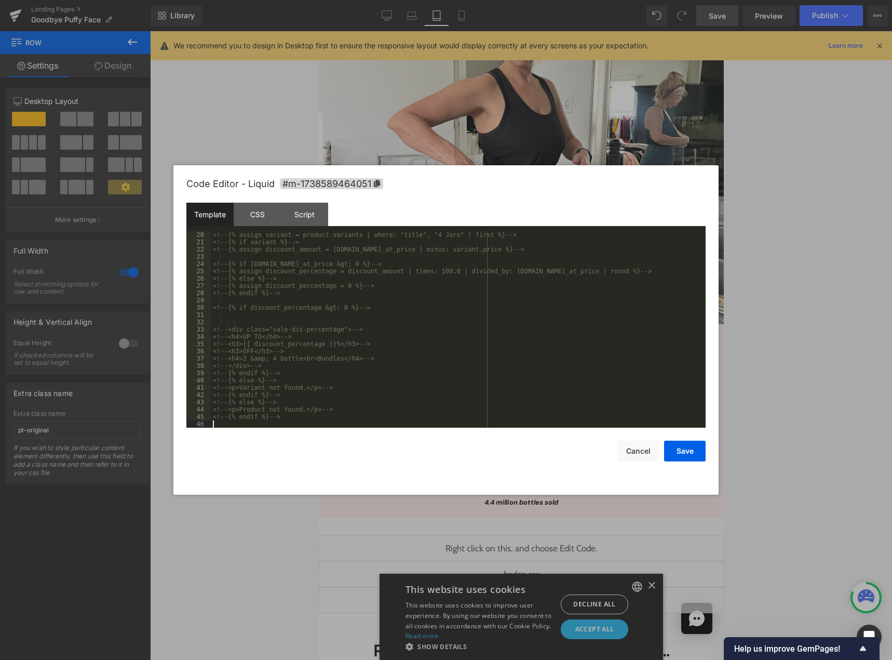
scroll to position [189, 0]
click at [700, 449] on button "Save" at bounding box center [685, 450] width 42 height 21
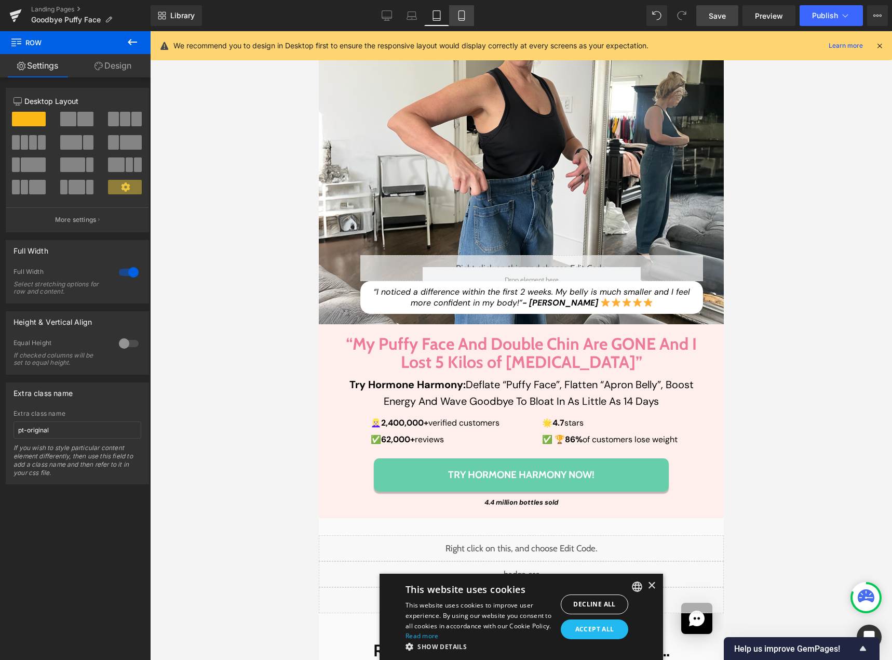
click at [464, 20] on icon at bounding box center [462, 16] width 6 height 10
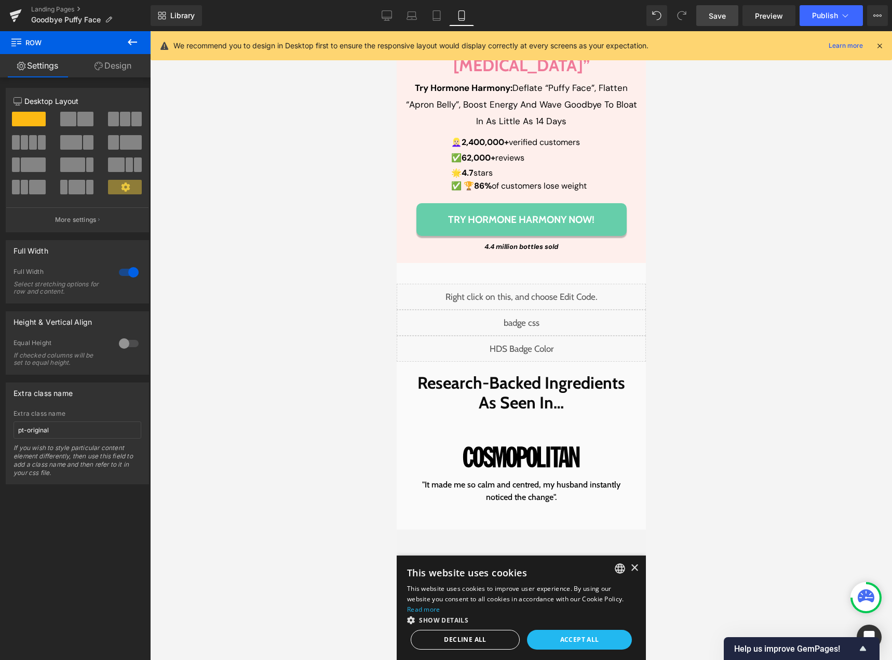
scroll to position [200, 0]
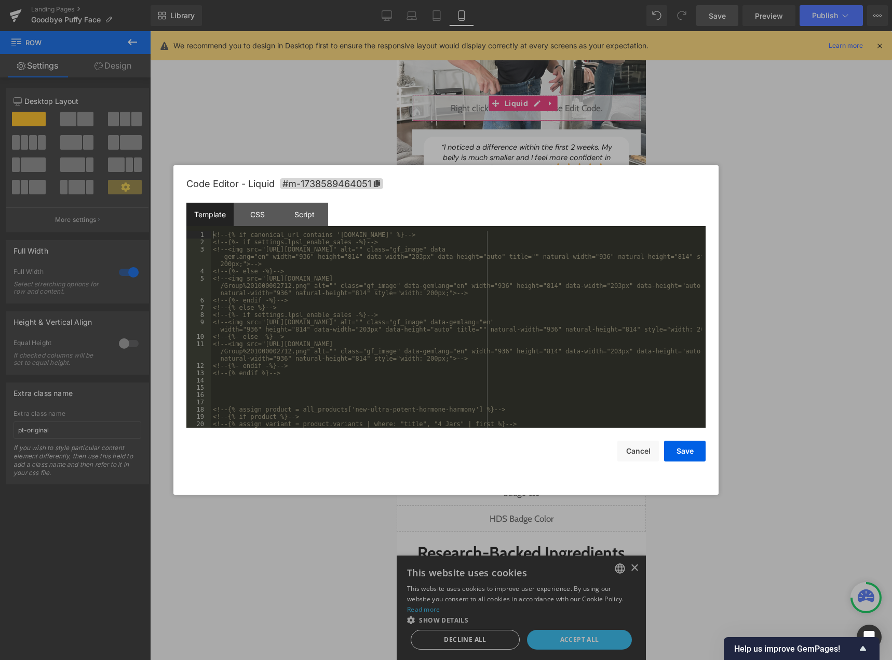
click at [586, 138] on body "Row You are previewing how the will restyle your page. You can not edit Element…" at bounding box center [446, 330] width 892 height 660
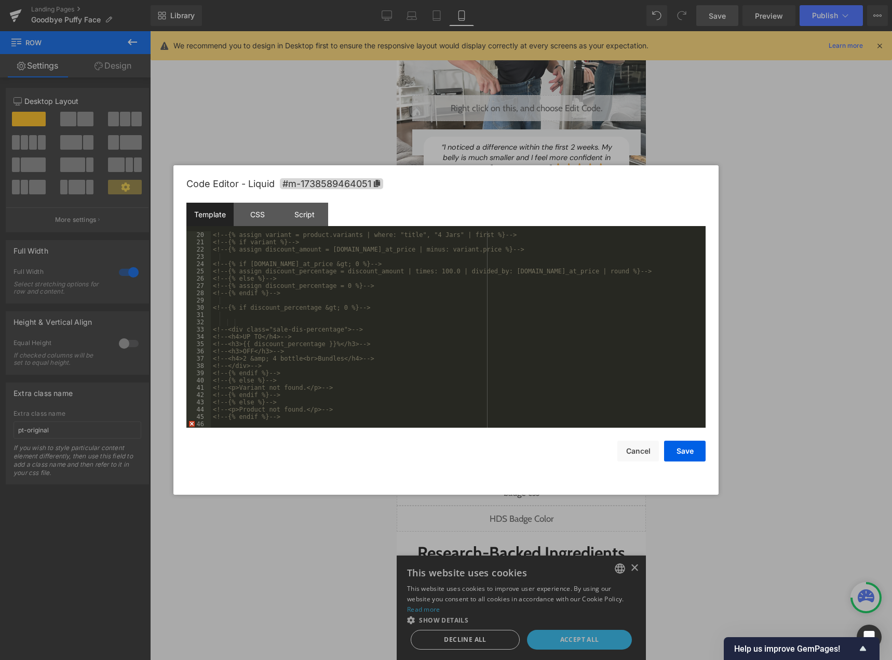
click at [683, 453] on button "Save" at bounding box center [685, 450] width 42 height 21
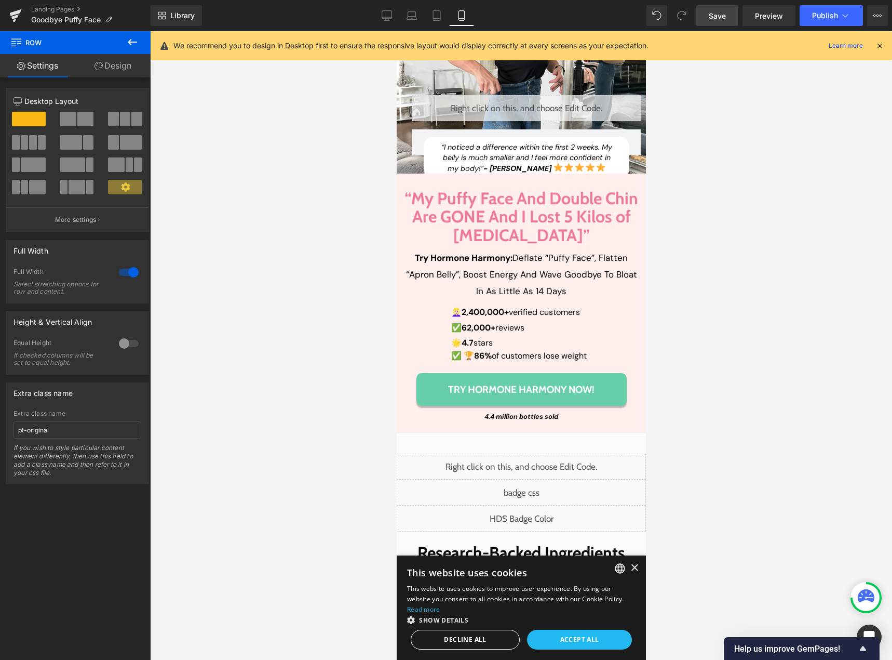
click at [701, 9] on link "Save" at bounding box center [718, 15] width 42 height 21
click at [388, 15] on icon at bounding box center [387, 15] width 10 height 10
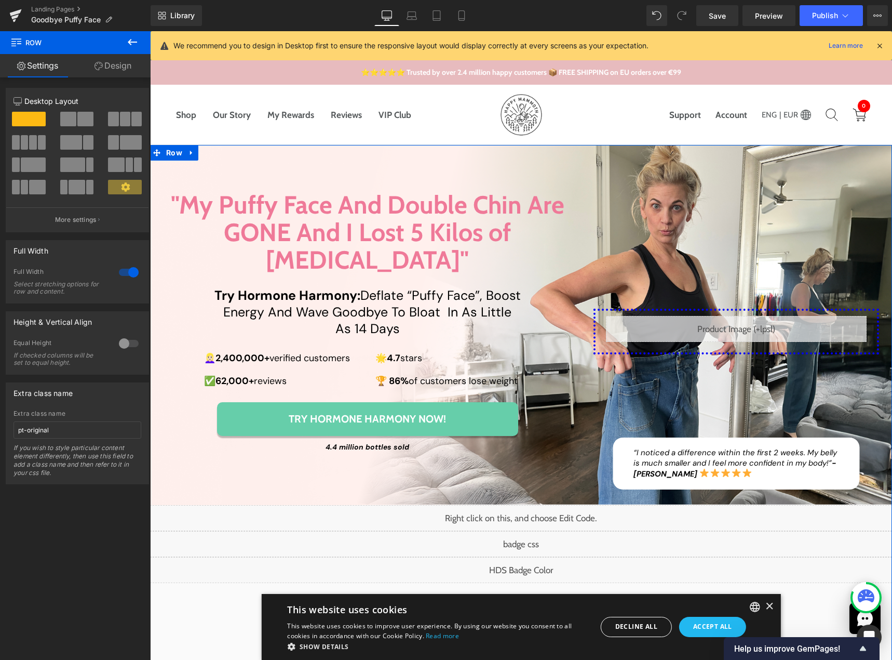
scroll to position [0, 0]
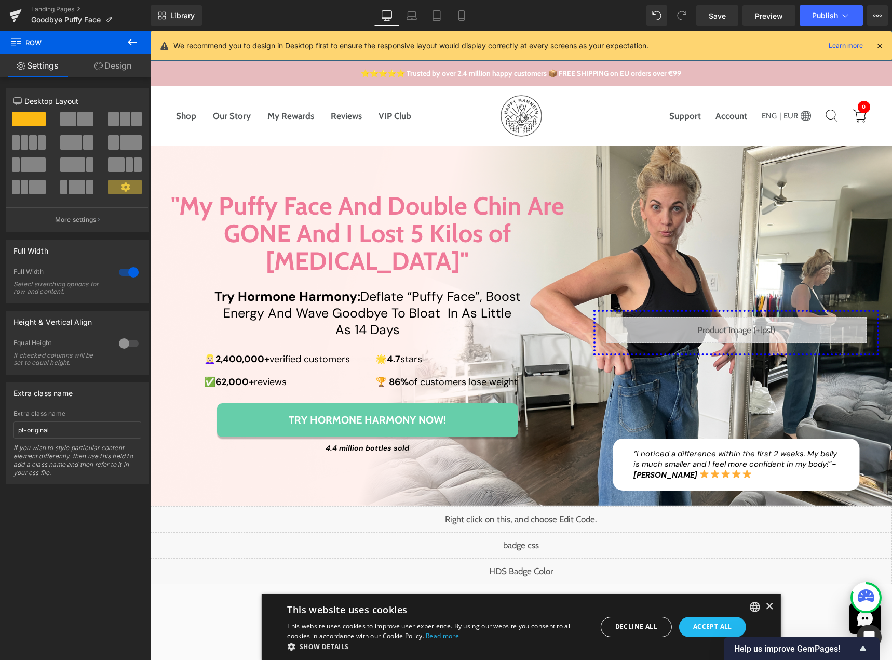
click at [600, 16] on div "Library Desktop Desktop Laptop Tablet Mobile Save Preview Publish Scheduled Vie…" at bounding box center [522, 15] width 742 height 21
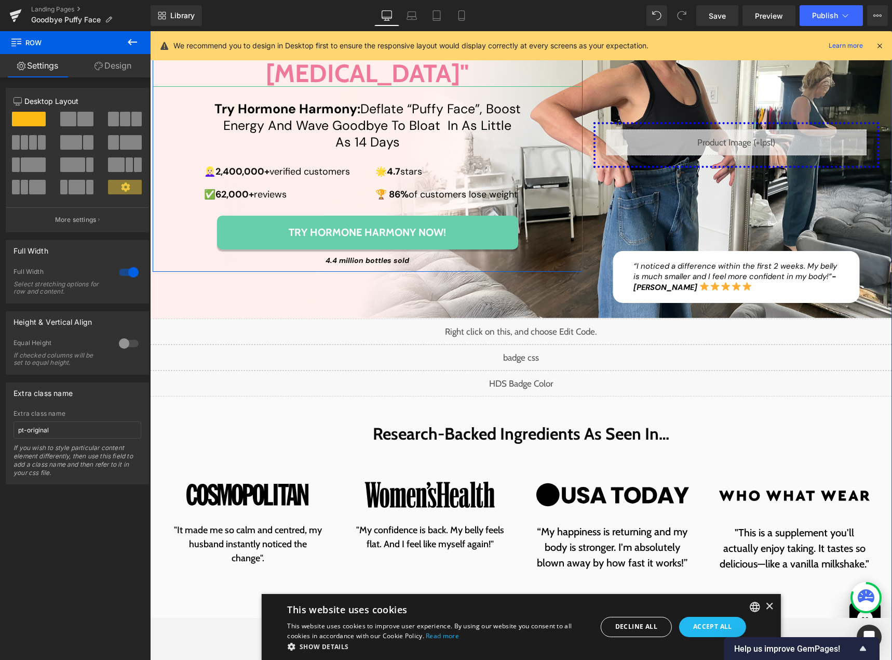
scroll to position [208, 0]
